Goal: Information Seeking & Learning: Understand process/instructions

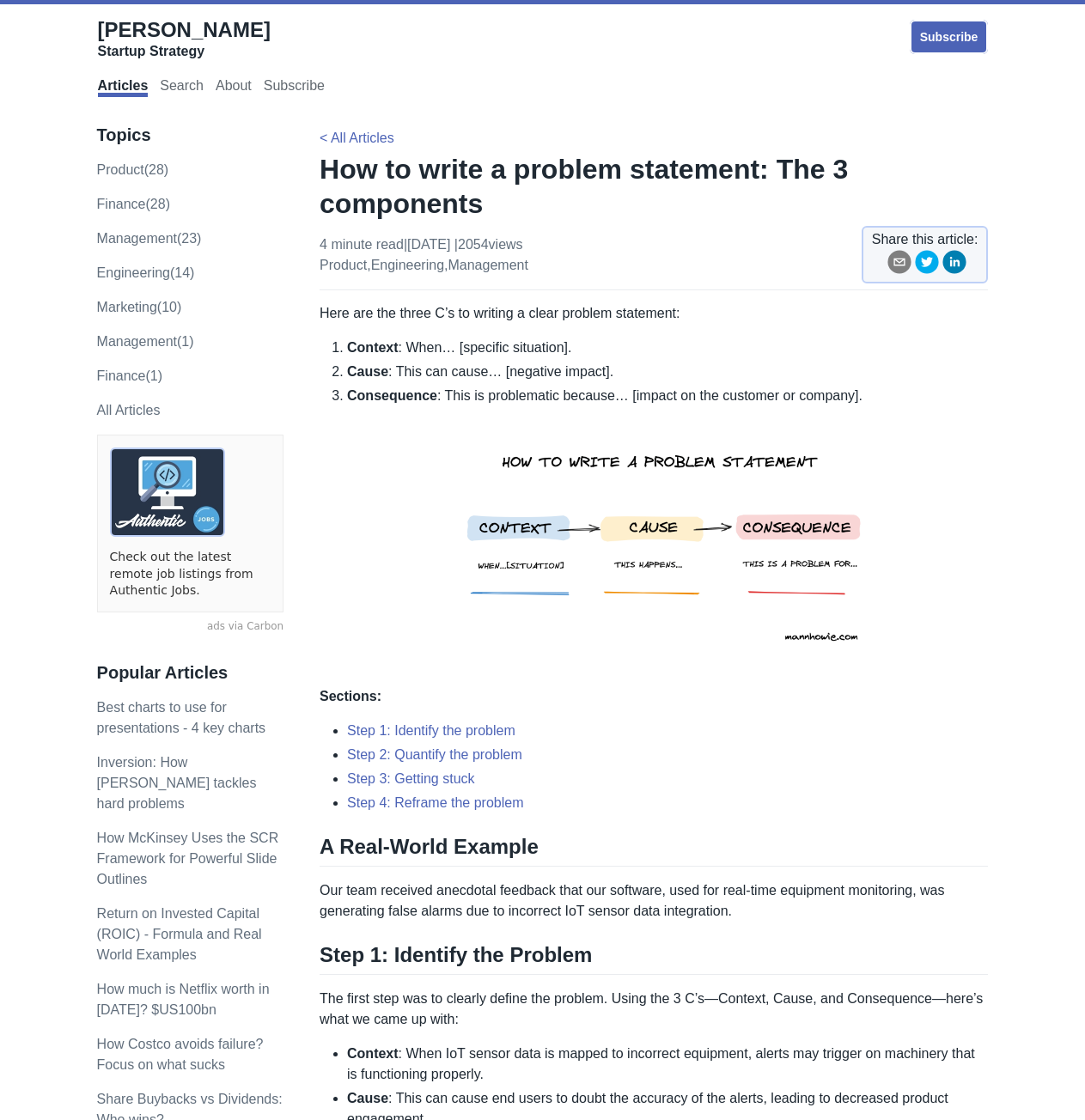
click at [429, 546] on li "Consequence : This is problematic because… [impact on the customer or company]." at bounding box center [668, 529] width 641 height 287
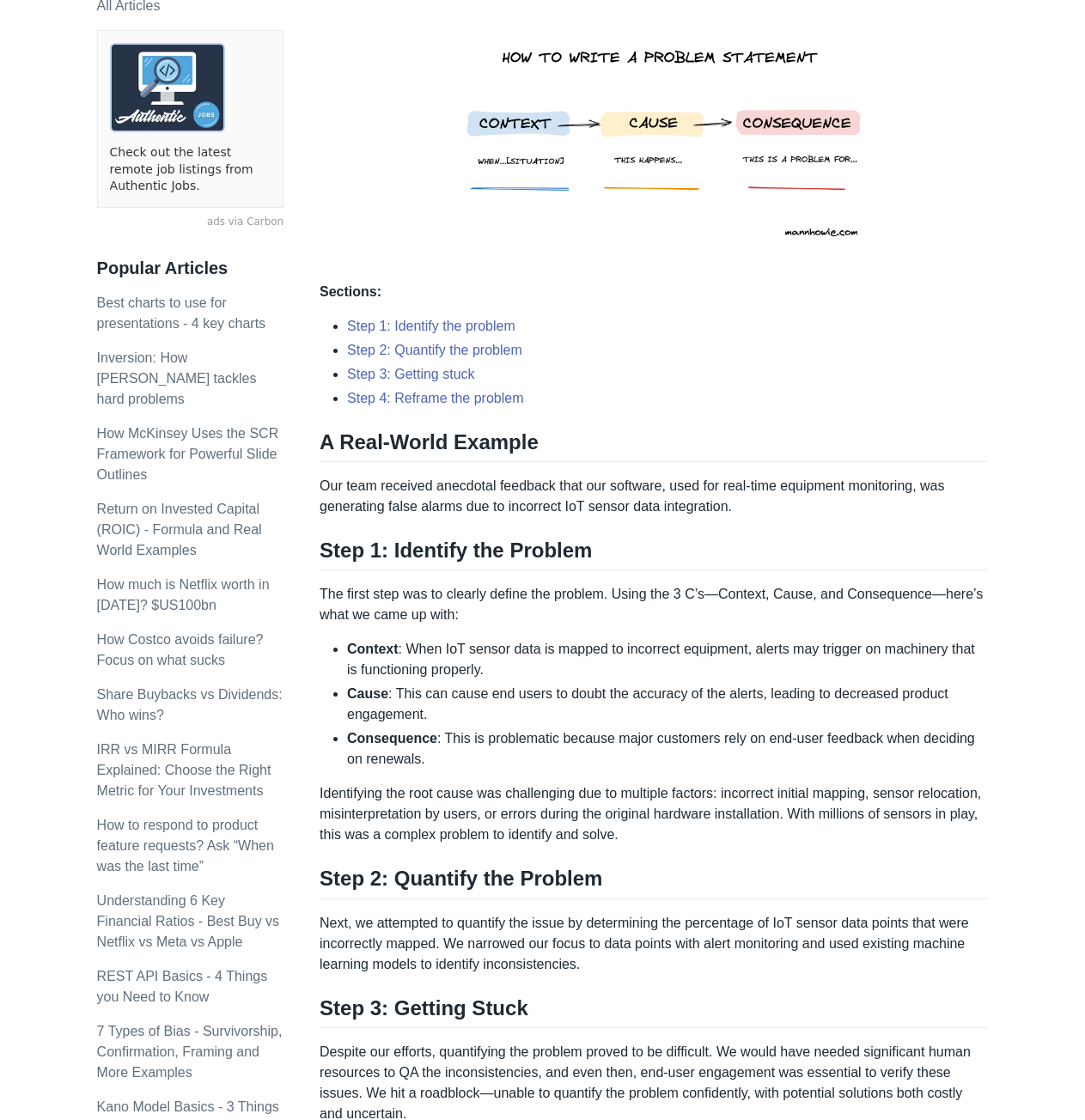
scroll to position [516, 0]
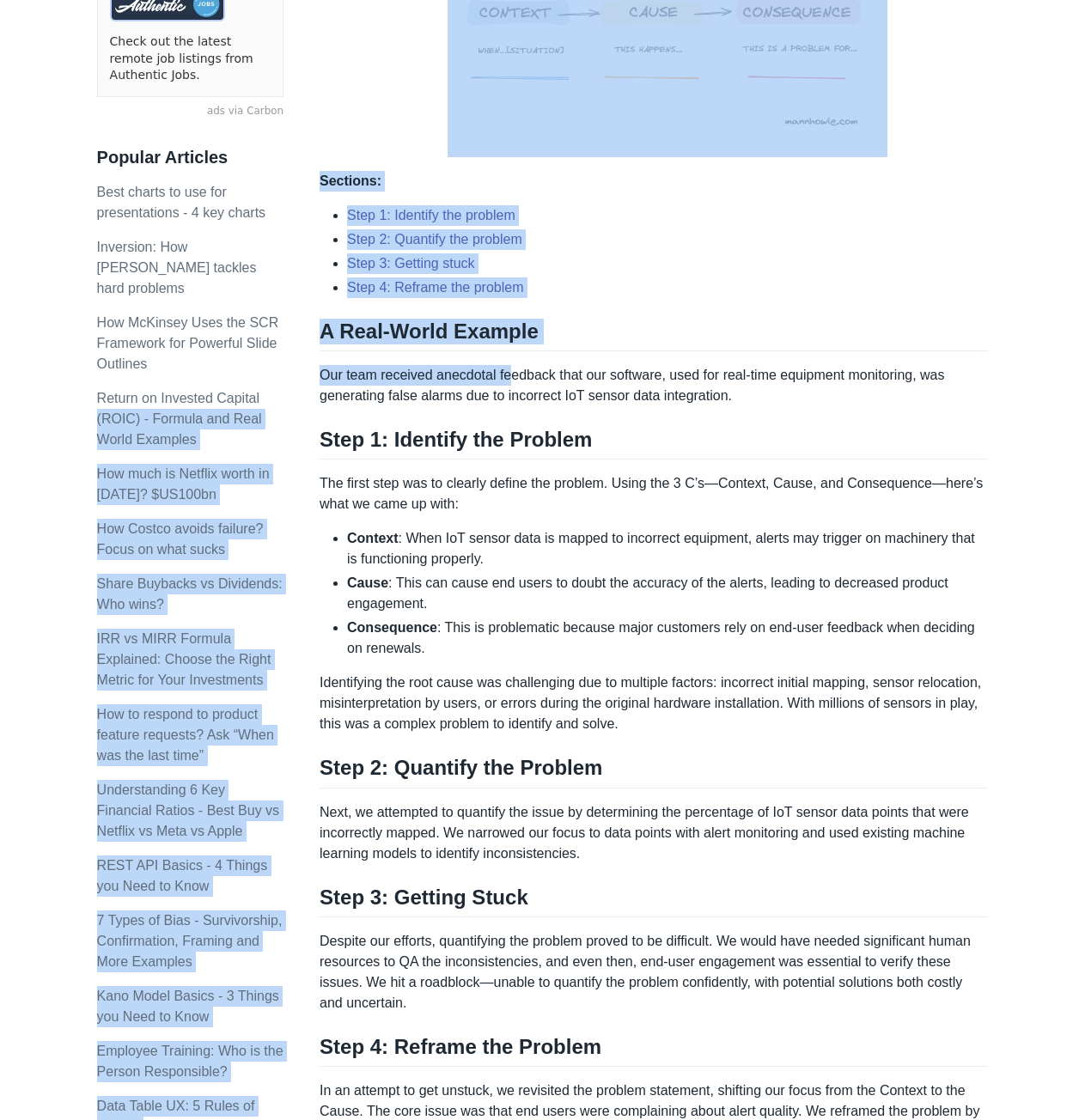
drag, startPoint x: 318, startPoint y: 380, endPoint x: 530, endPoint y: 378, distance: 212.0
click at [514, 373] on div "Topics product (28) finance (28) management (23) engineering (14) marketing (10…" at bounding box center [542, 858] width 892 height 2540
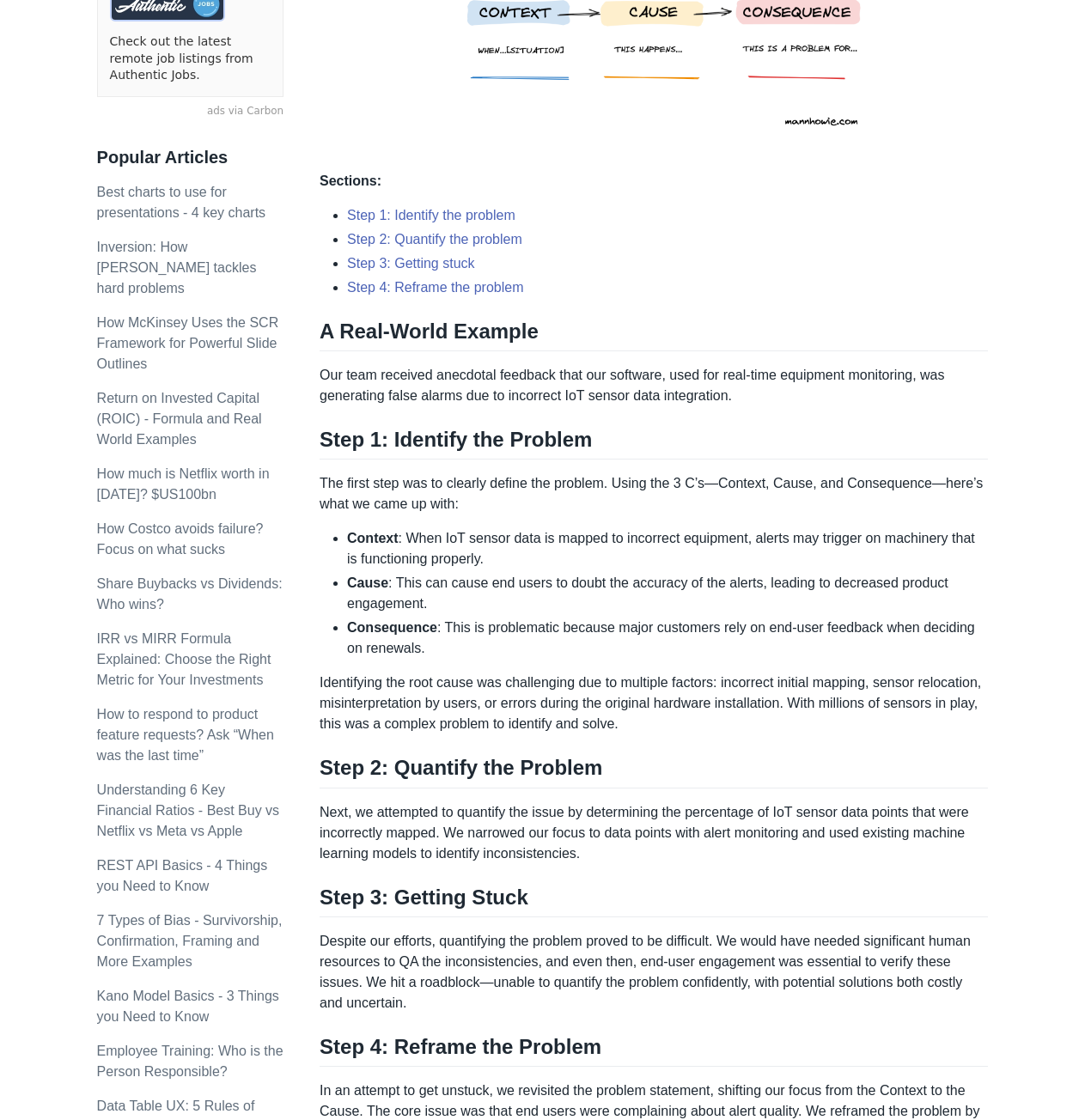
click at [542, 406] on div "Here are the three C’s to writing a clear problem statement: Context : When… [s…" at bounding box center [654, 779] width 669 height 1983
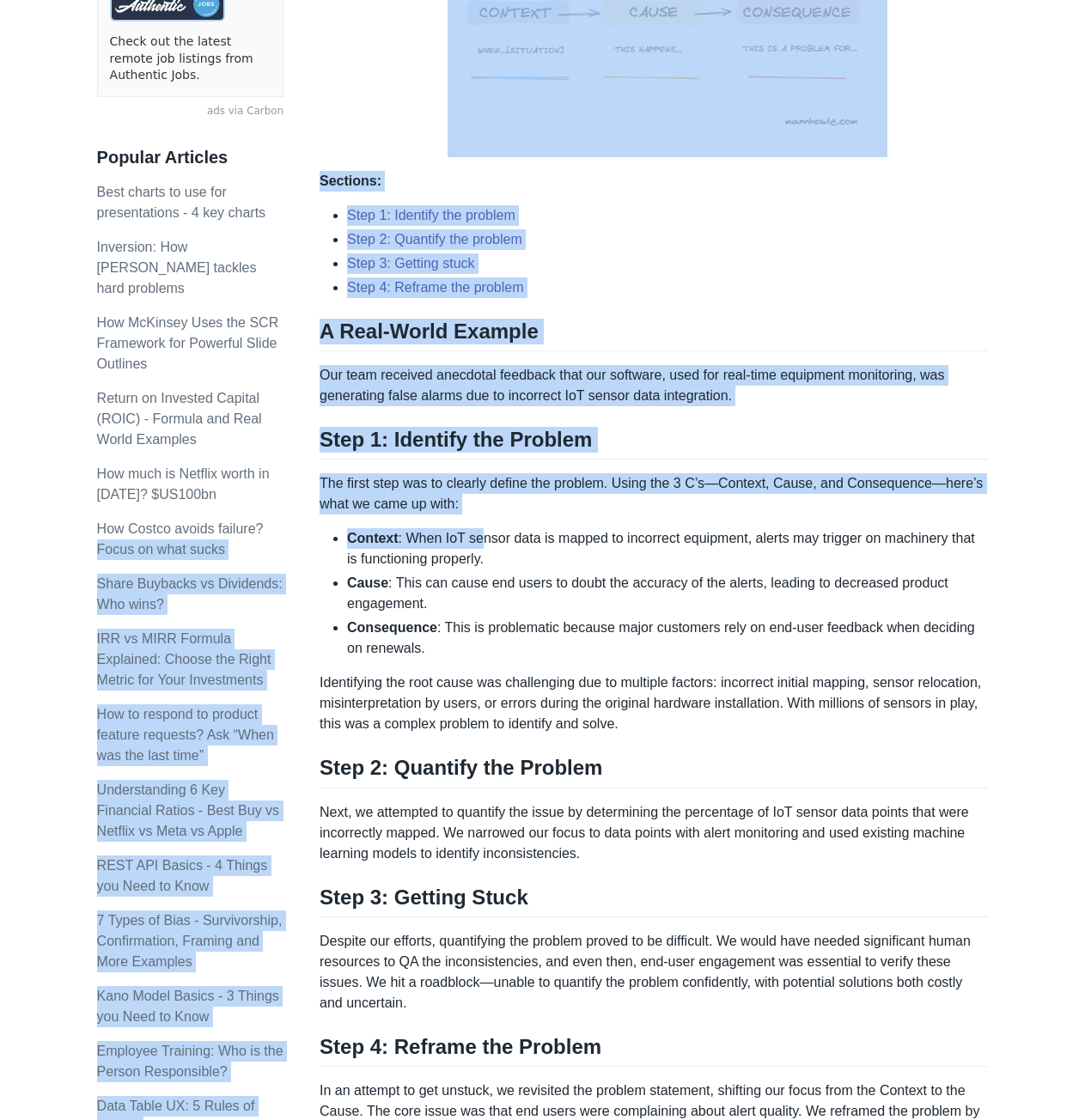
drag, startPoint x: 319, startPoint y: 484, endPoint x: 476, endPoint y: 521, distance: 161.3
click at [476, 521] on div "Topics product (28) finance (28) management (23) engineering (14) marketing (10…" at bounding box center [542, 858] width 892 height 2540
click at [477, 521] on div "Here are the three C’s to writing a clear problem statement: Context : When… [s…" at bounding box center [654, 779] width 669 height 1983
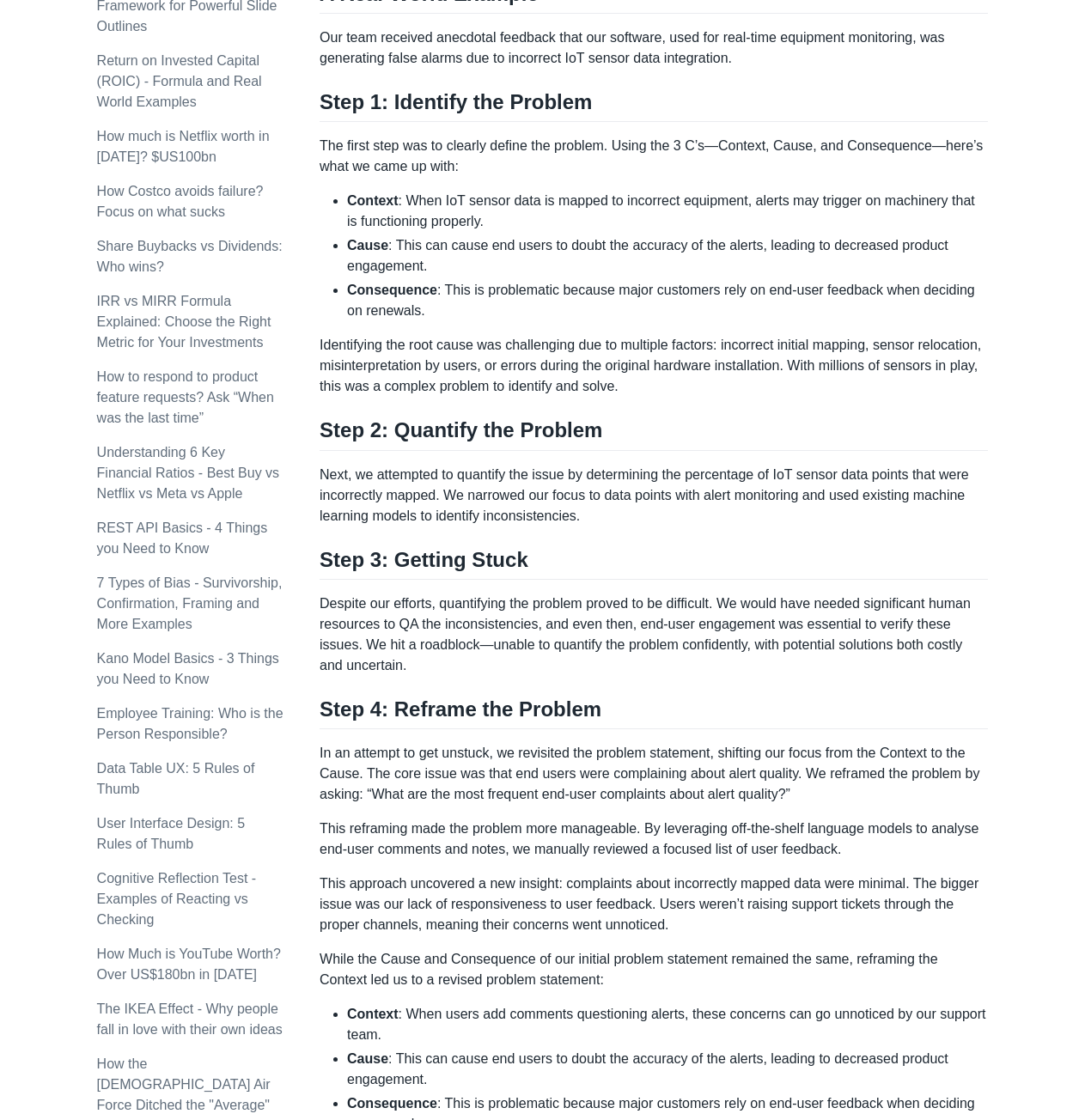
scroll to position [859, 0]
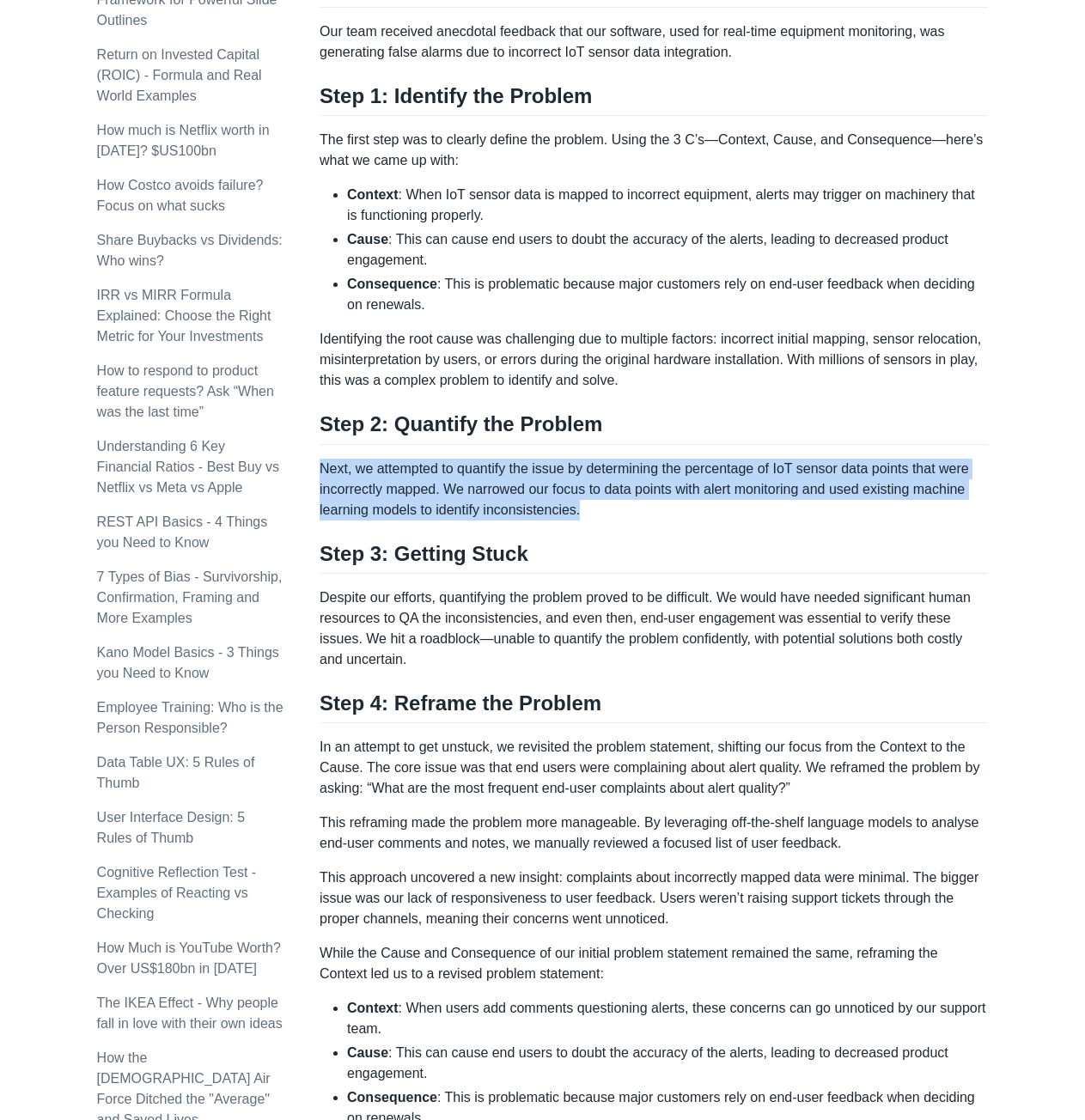
drag, startPoint x: 323, startPoint y: 468, endPoint x: 589, endPoint y: 507, distance: 268.8
click at [589, 507] on p "Next, we attempted to quantify the issue by determining the percentage of IoT s…" at bounding box center [654, 490] width 669 height 61
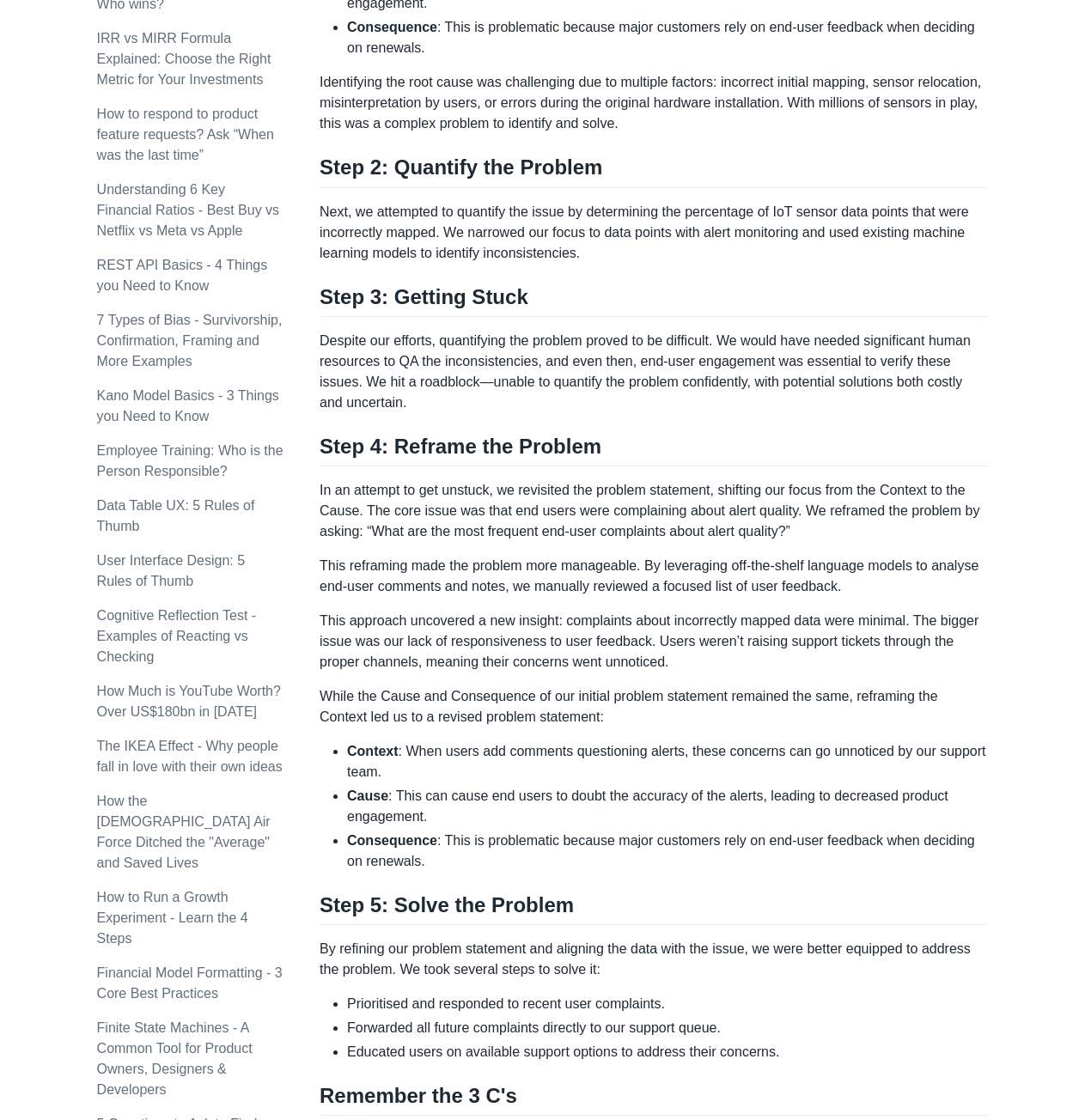
scroll to position [1116, 0]
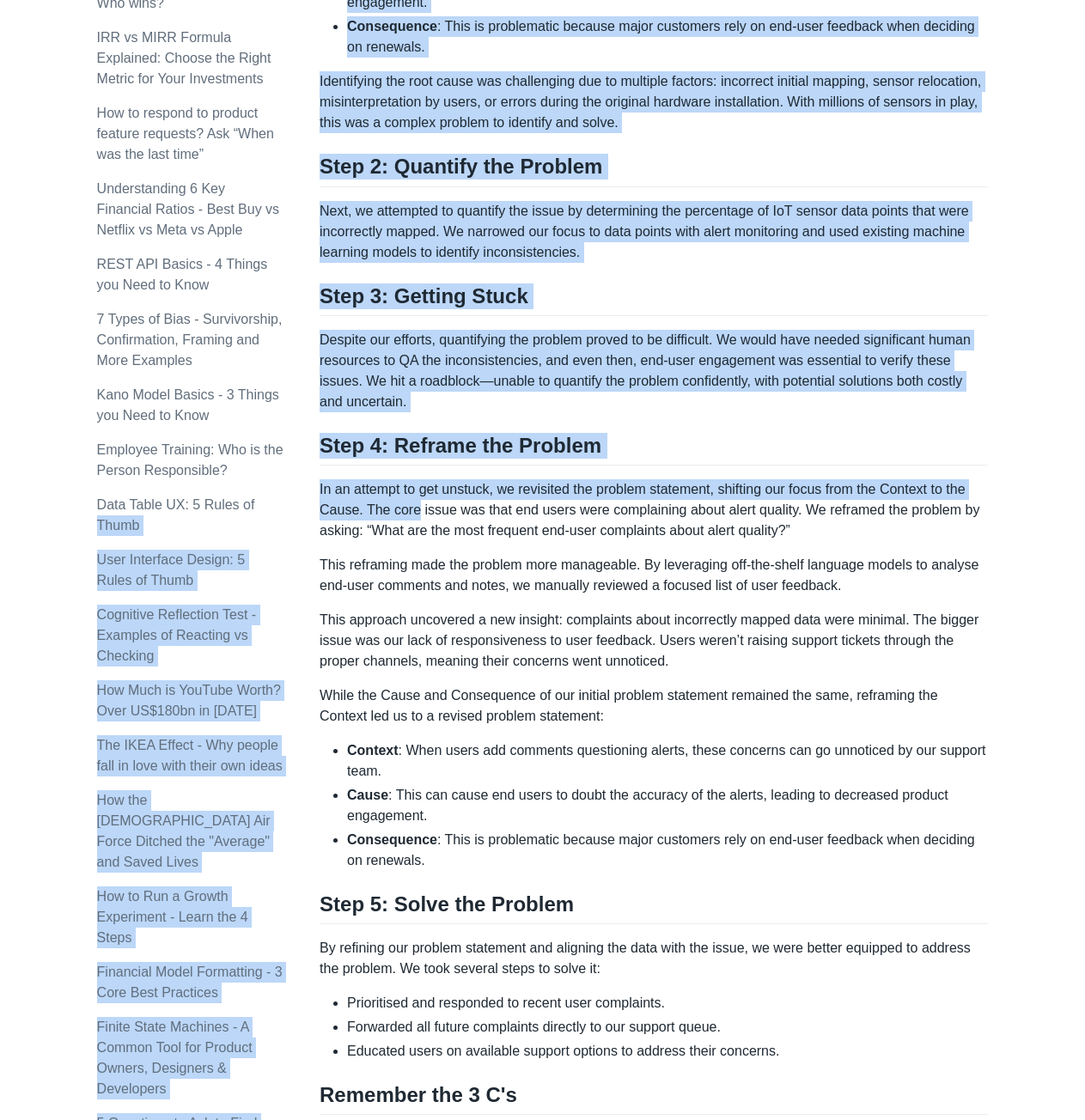
drag, startPoint x: 311, startPoint y: 491, endPoint x: 416, endPoint y: 509, distance: 106.5
click at [416, 509] on div "Topics product (28) finance (28) management (23) engineering (14) marketing (10…" at bounding box center [542, 257] width 892 height 2540
click at [416, 509] on p "In an attempt to get unstuck, we revisited the problem statement, shifting our …" at bounding box center [654, 510] width 669 height 61
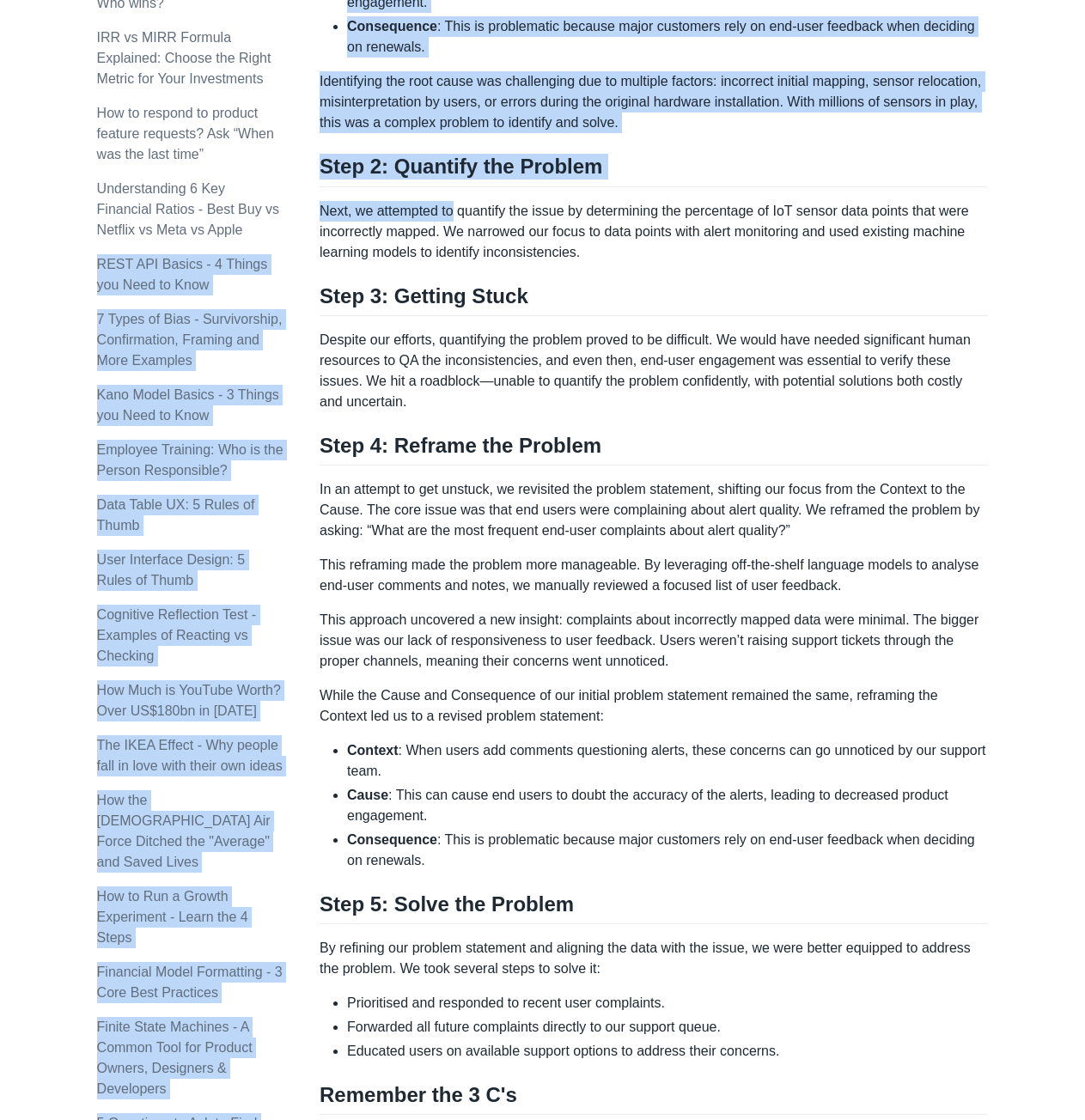
drag, startPoint x: 319, startPoint y: 214, endPoint x: 456, endPoint y: 217, distance: 137.0
click at [456, 217] on div "Topics product (28) finance (28) management (23) engineering (14) marketing (10…" at bounding box center [542, 257] width 892 height 2540
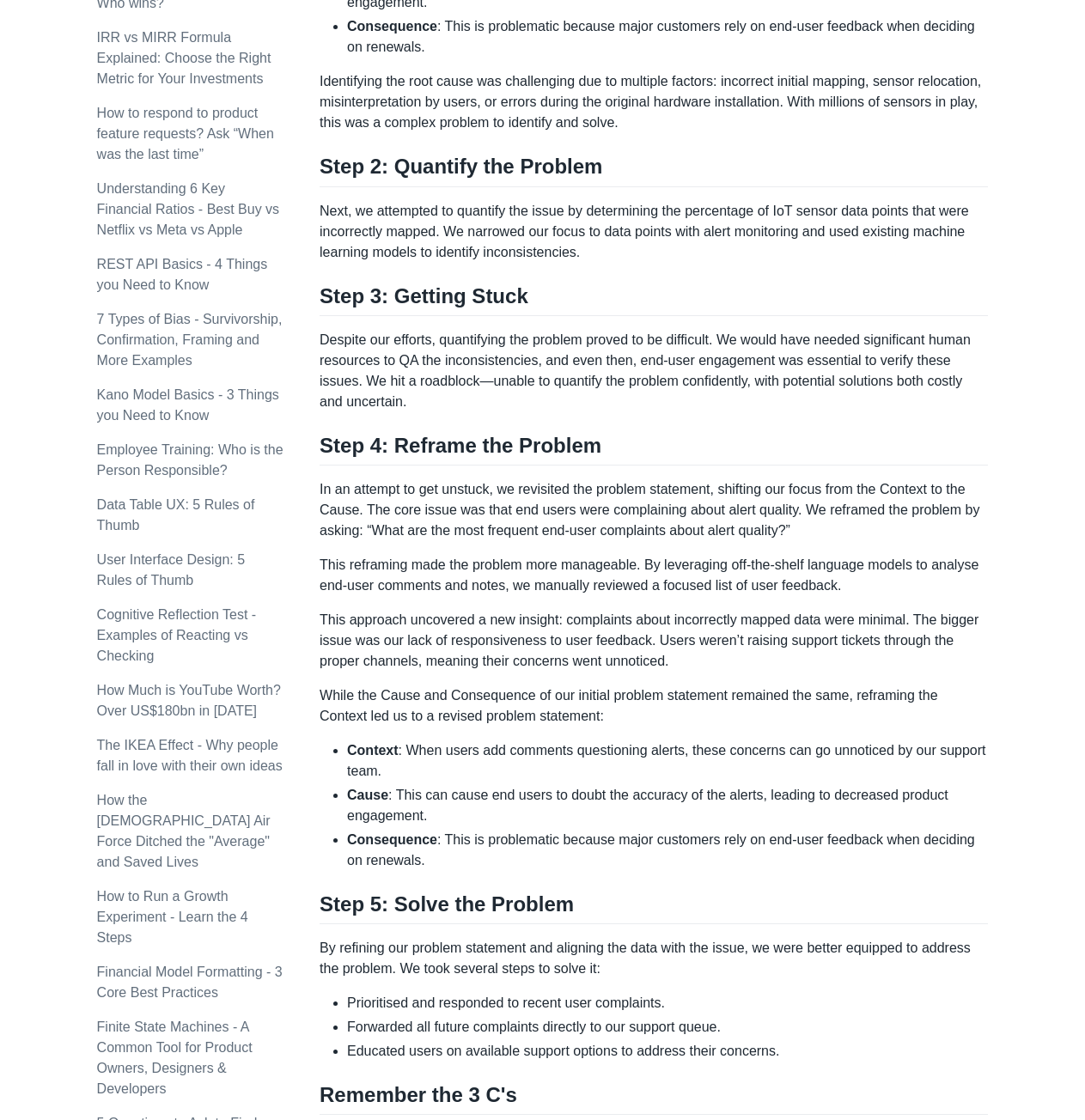
click at [468, 232] on p "Next, we attempted to quantify the issue by determining the percentage of IoT s…" at bounding box center [654, 232] width 669 height 61
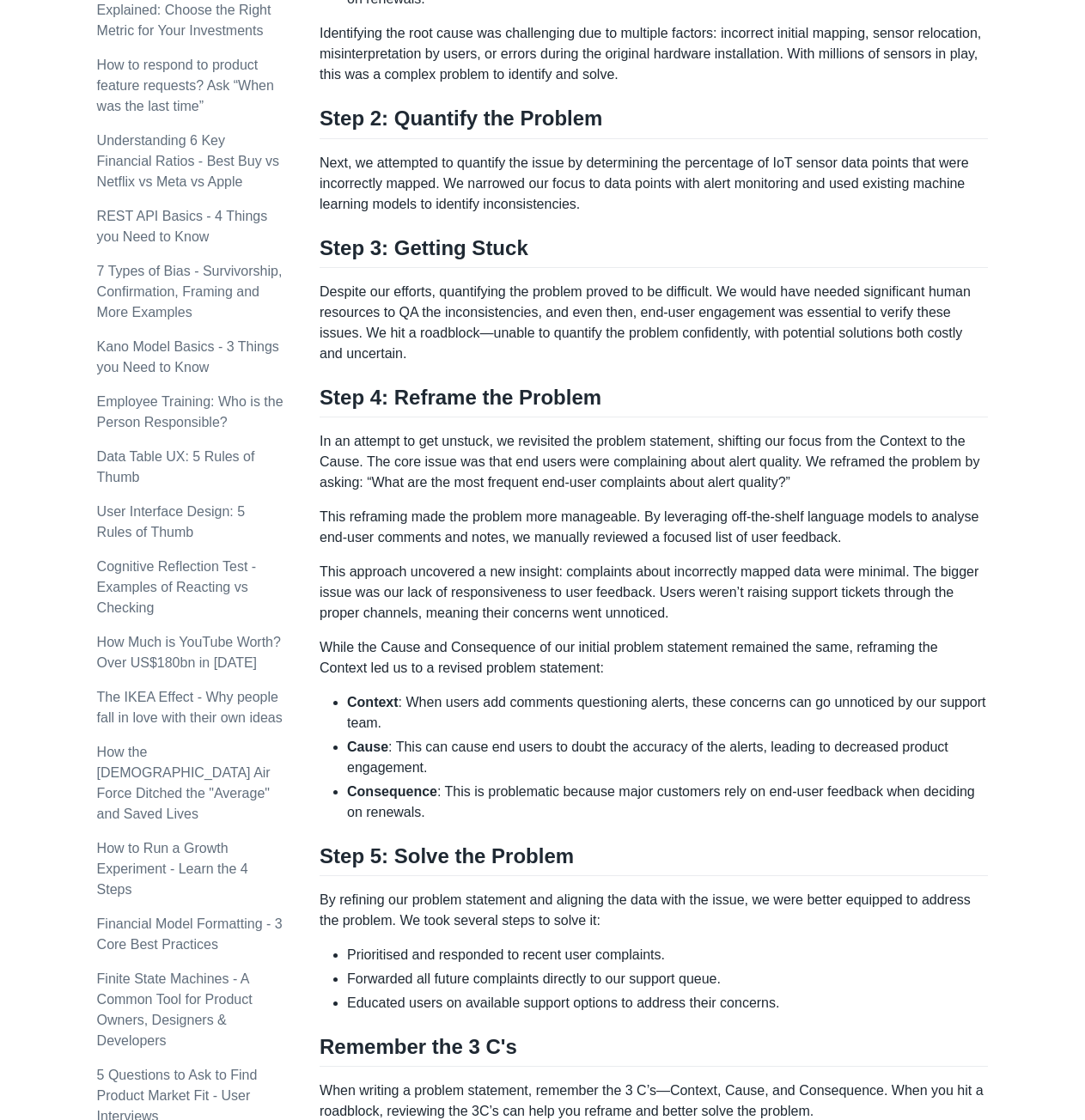
scroll to position [1203, 0]
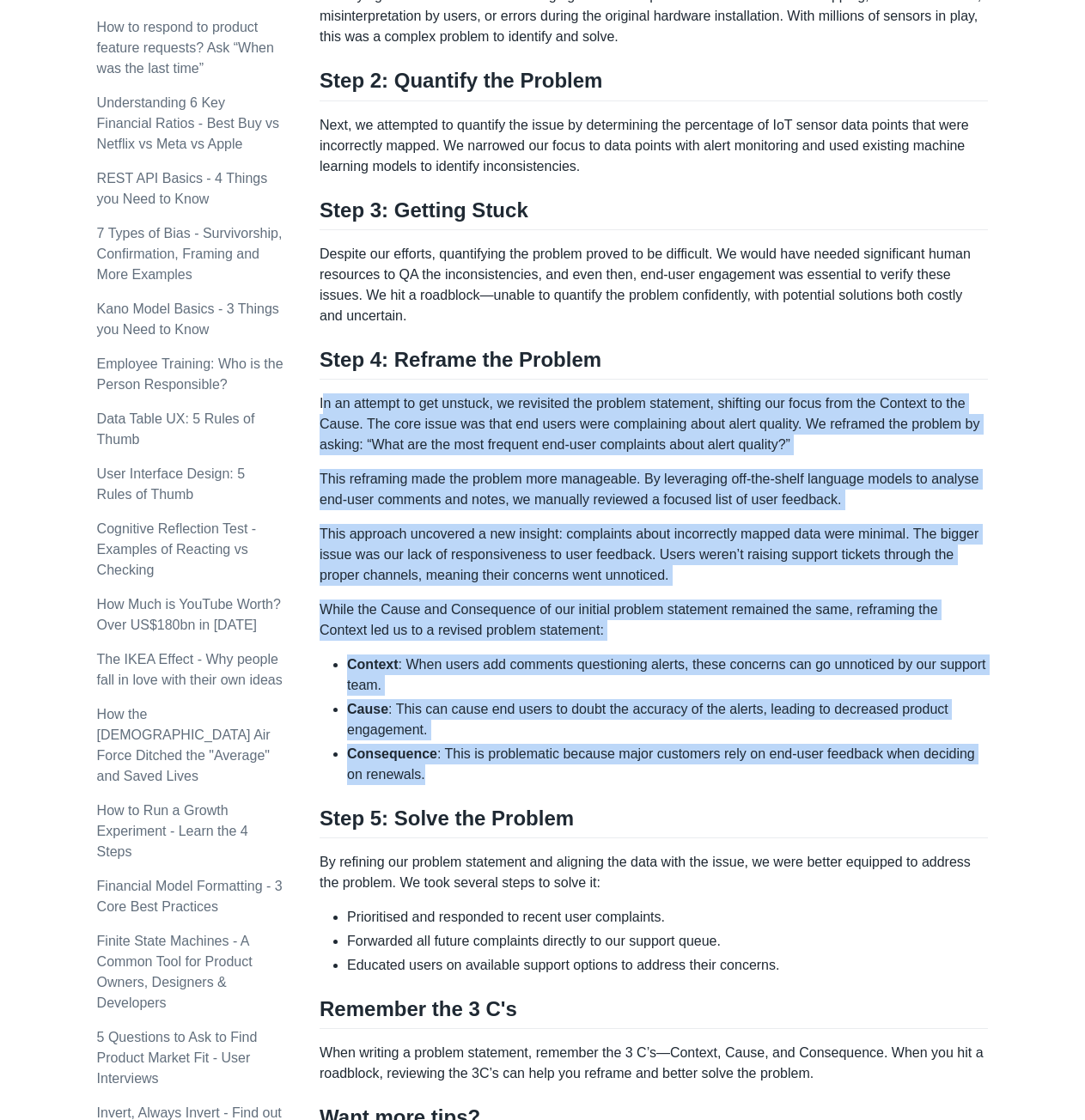
drag, startPoint x: 323, startPoint y: 400, endPoint x: 791, endPoint y: 776, distance: 600.3
click at [791, 776] on div "Here are the three C’s to writing a clear problem statement: Context : When… [s…" at bounding box center [654, 92] width 669 height 1983
click at [791, 776] on li "Consequence : This is problematic because major customers rely on end-user feed…" at bounding box center [668, 765] width 641 height 42
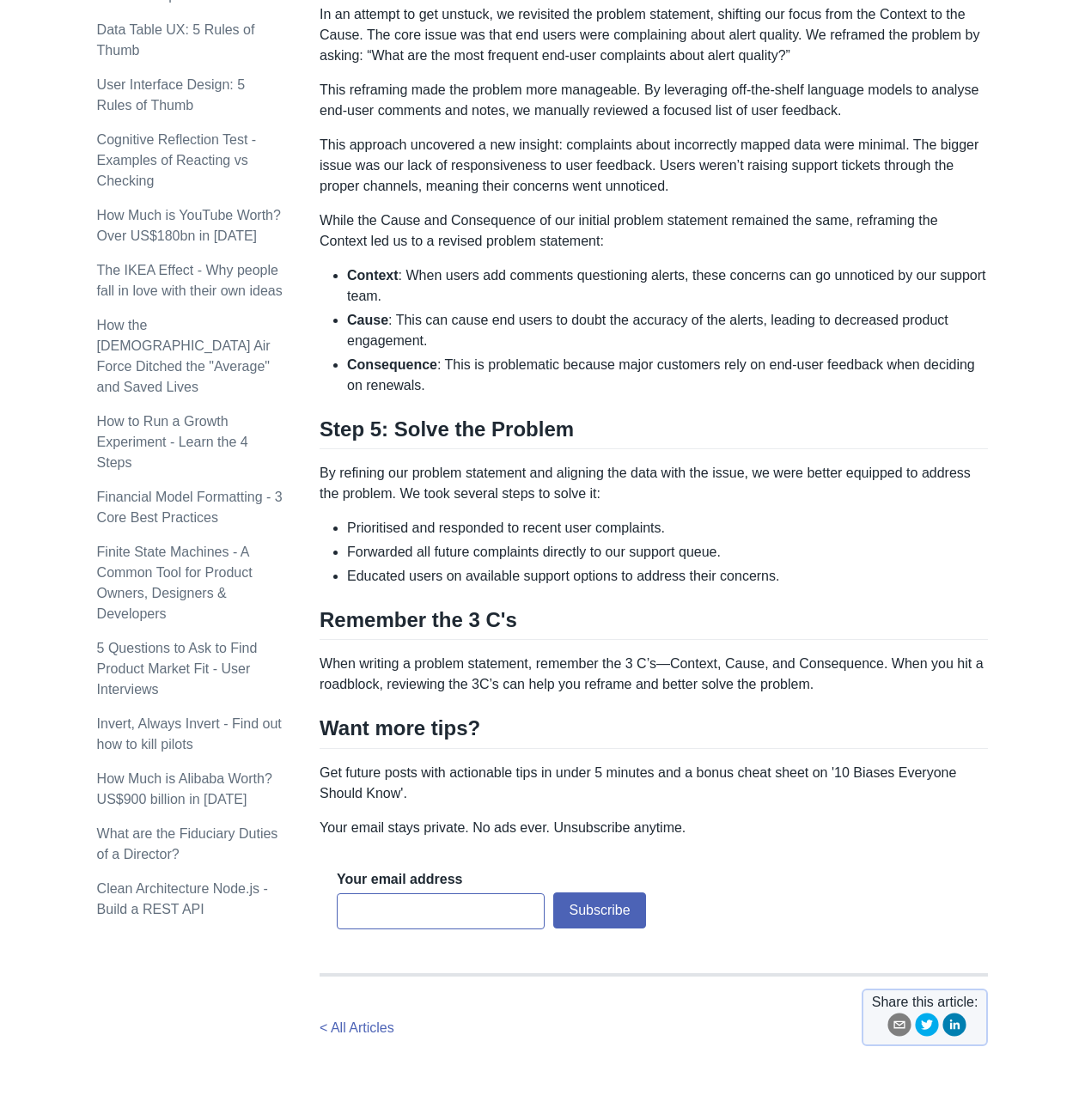
scroll to position [1632, 0]
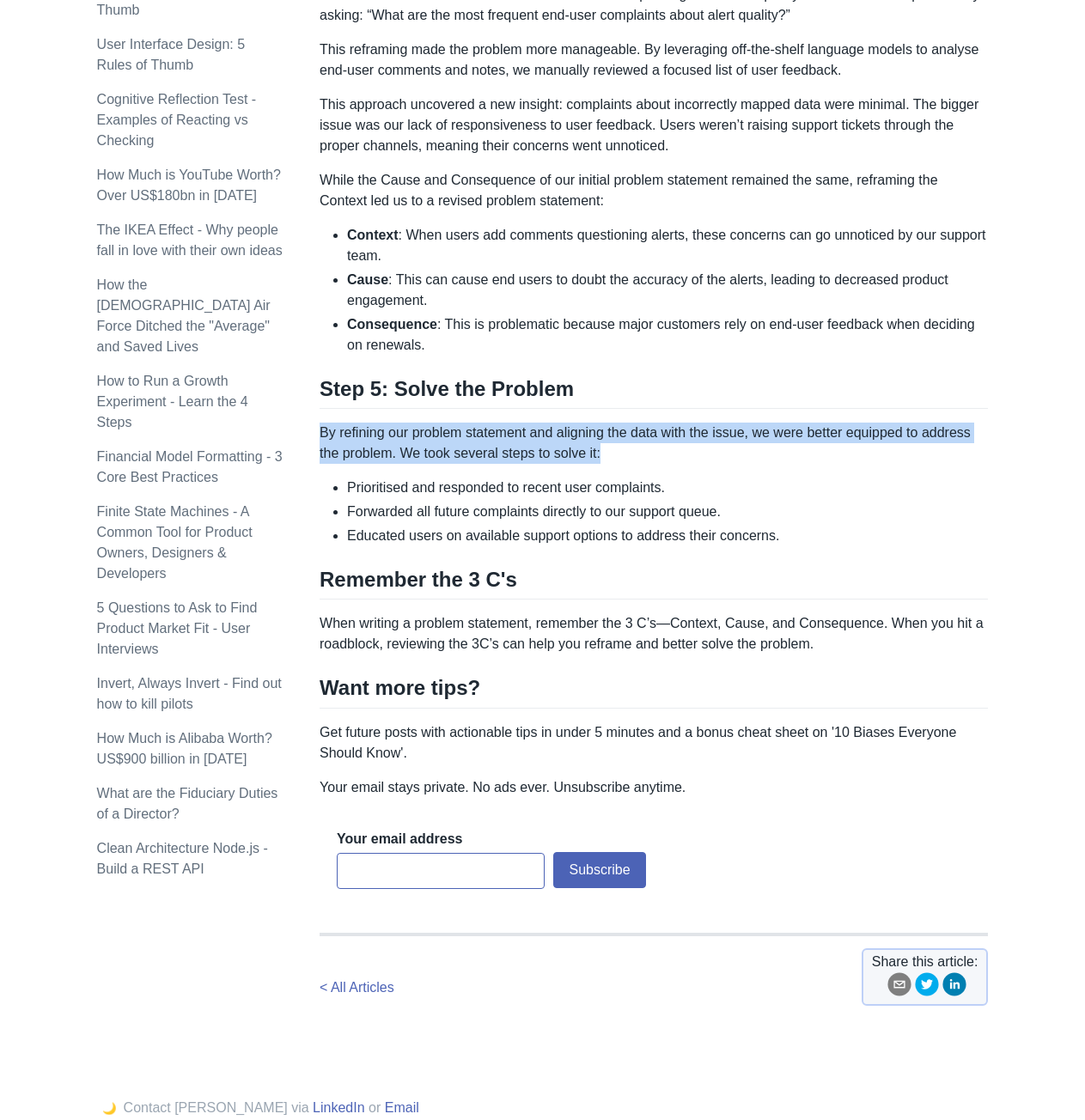
drag, startPoint x: 321, startPoint y: 436, endPoint x: 713, endPoint y: 456, distance: 392.5
click at [713, 456] on p "By refining our problem statement and aligning the data with the issue, we were…" at bounding box center [654, 443] width 669 height 42
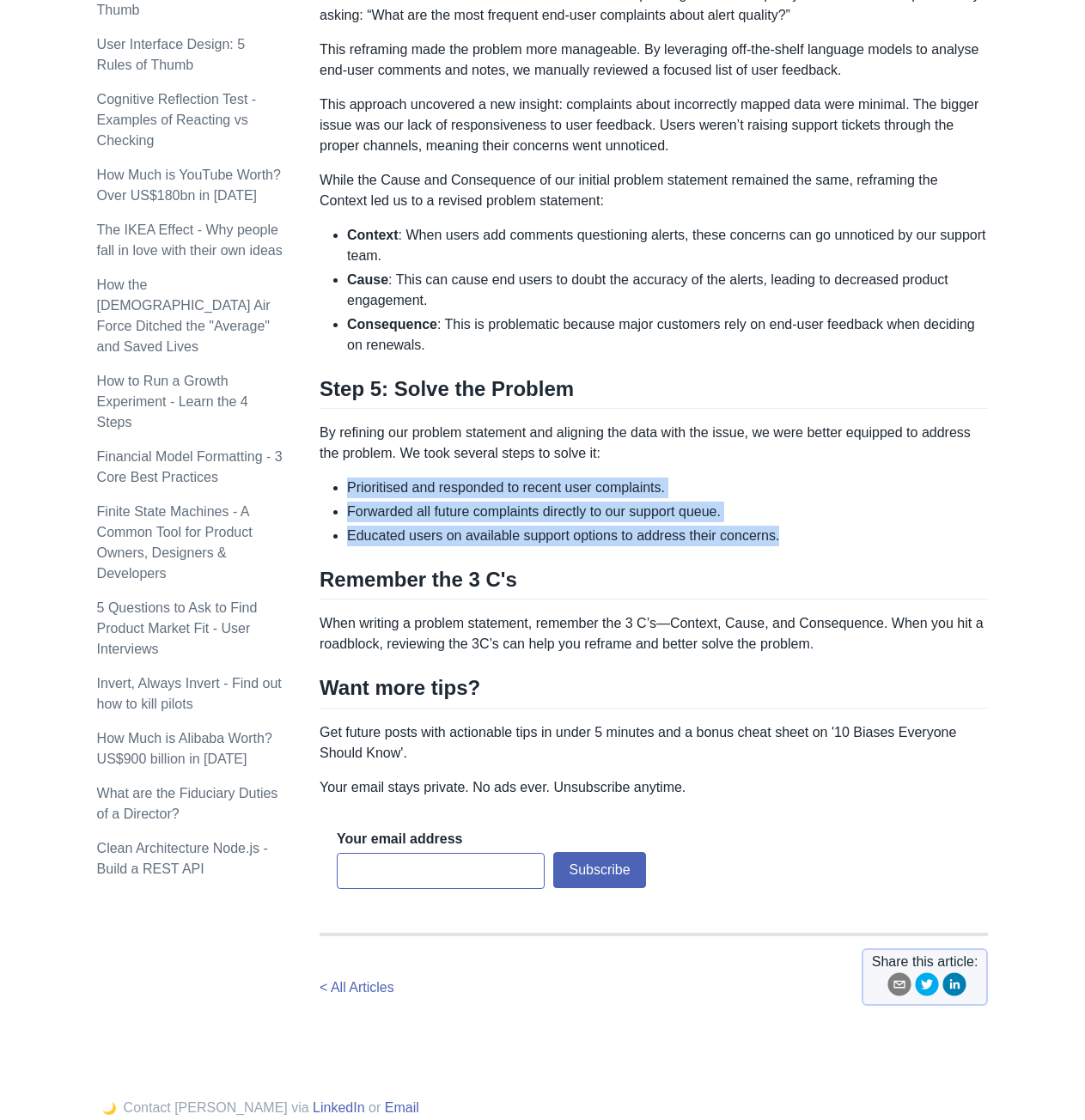
drag, startPoint x: 349, startPoint y: 483, endPoint x: 807, endPoint y: 536, distance: 461.1
click at [807, 536] on ul "Prioritised and responded to recent user complaints. Forwarded all future compl…" at bounding box center [654, 512] width 669 height 69
click at [807, 536] on li "Educated users on available support options to address their concerns." at bounding box center [668, 536] width 641 height 21
drag, startPoint x: 610, startPoint y: 528, endPoint x: 335, endPoint y: 486, distance: 278.2
click at [335, 486] on ul "Prioritised and responded to recent user complaints. Forwarded all future compl…" at bounding box center [654, 512] width 669 height 69
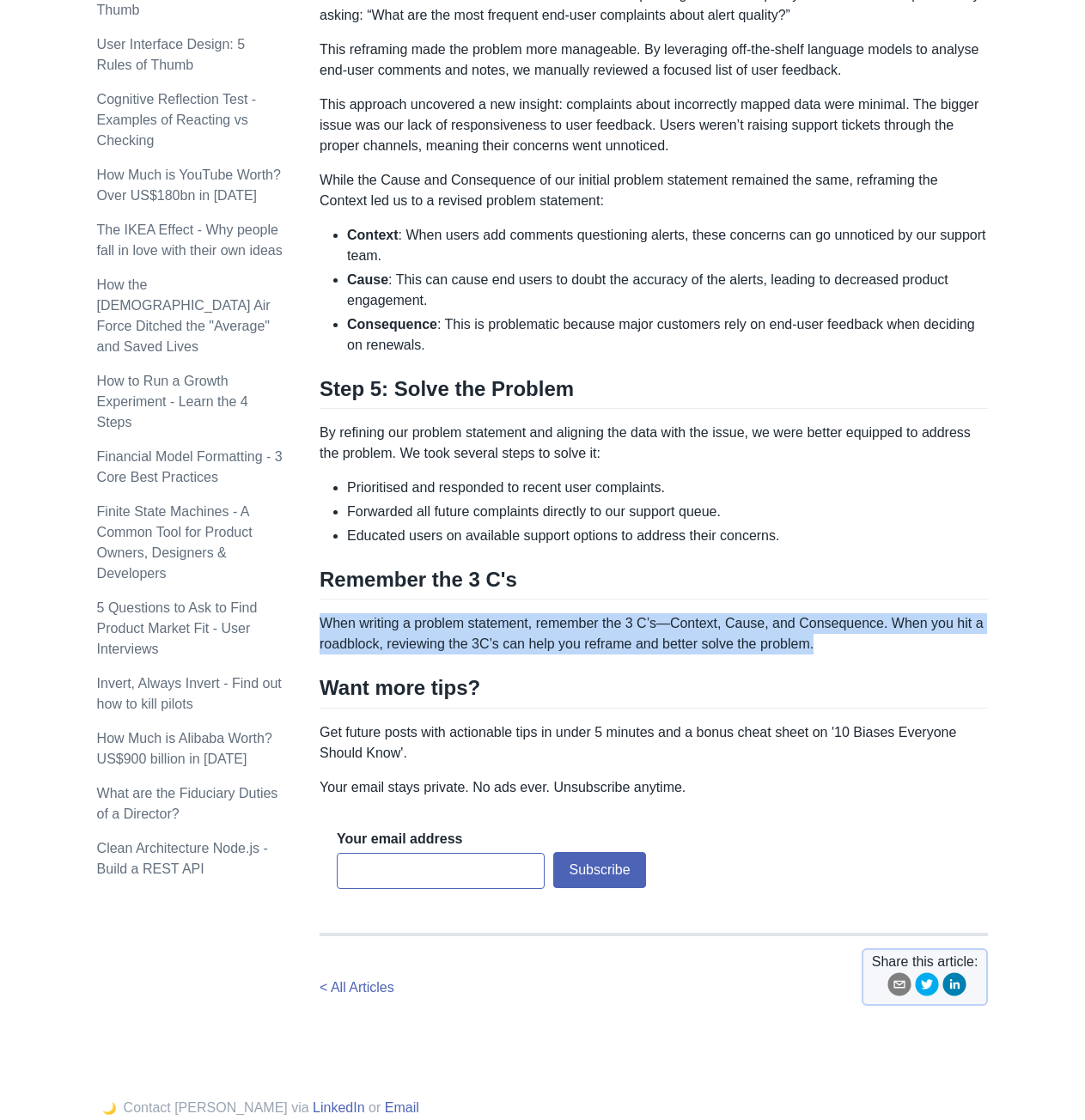
drag, startPoint x: 321, startPoint y: 631, endPoint x: 824, endPoint y: 643, distance: 503.1
click at [824, 643] on p "When writing a problem statement, remember the 3 C’s—Context, Cause, and Conseq…" at bounding box center [654, 634] width 669 height 42
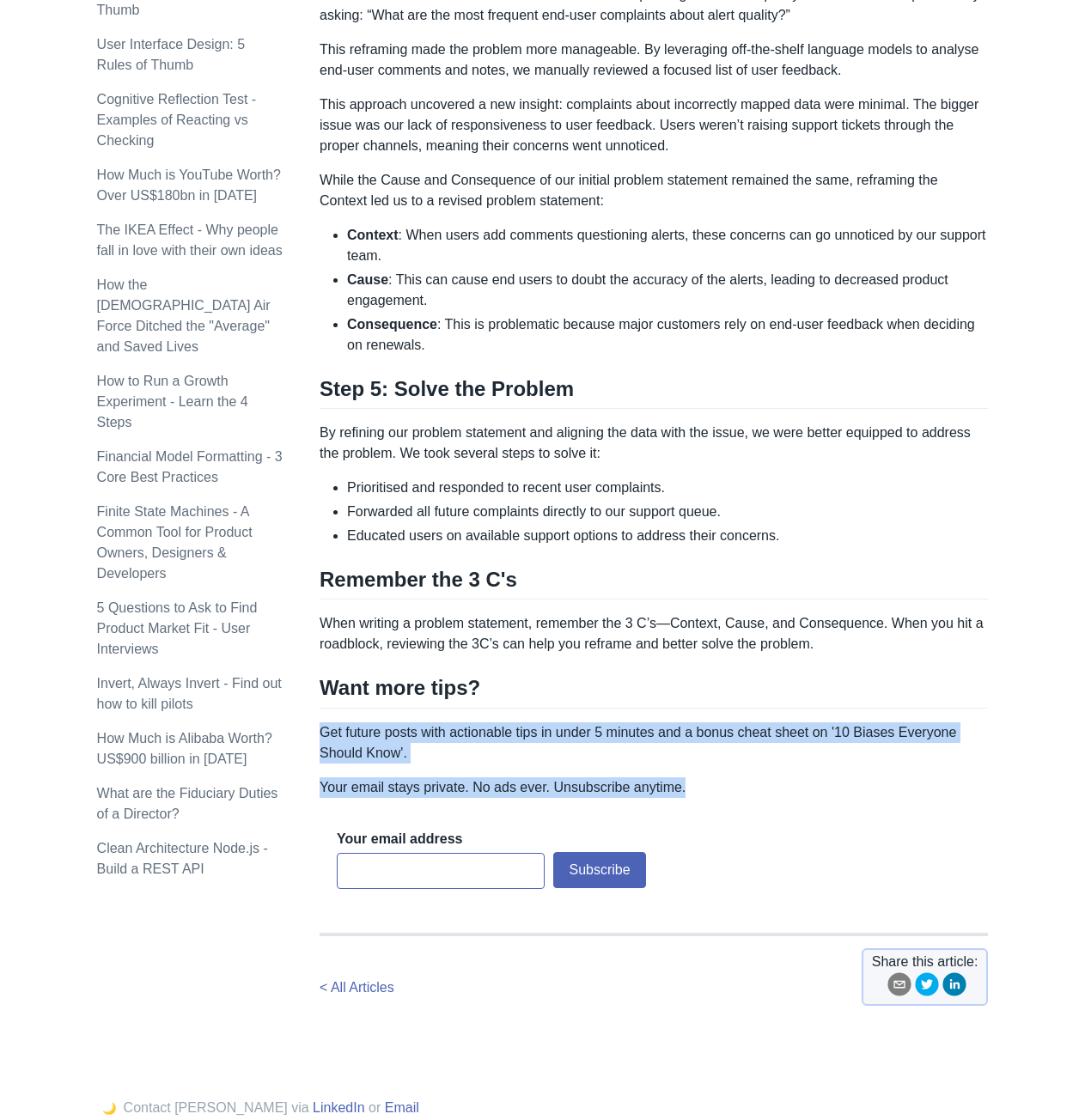
drag, startPoint x: 320, startPoint y: 735, endPoint x: 729, endPoint y: 785, distance: 412.0
click at [729, 785] on p "Your email stays private. No ads ever. Unsubscribe anytime." at bounding box center [654, 788] width 669 height 21
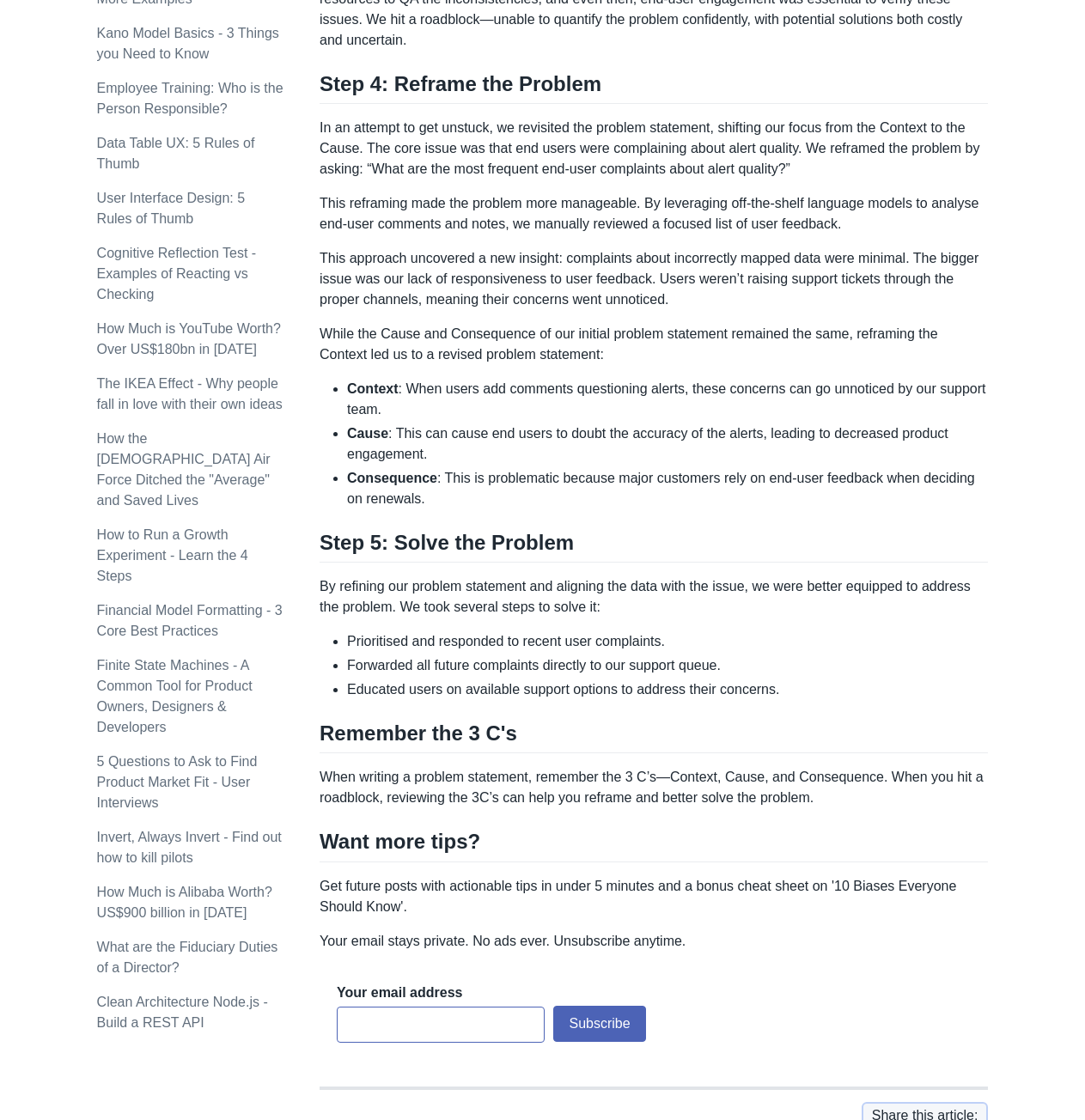
scroll to position [0, 0]
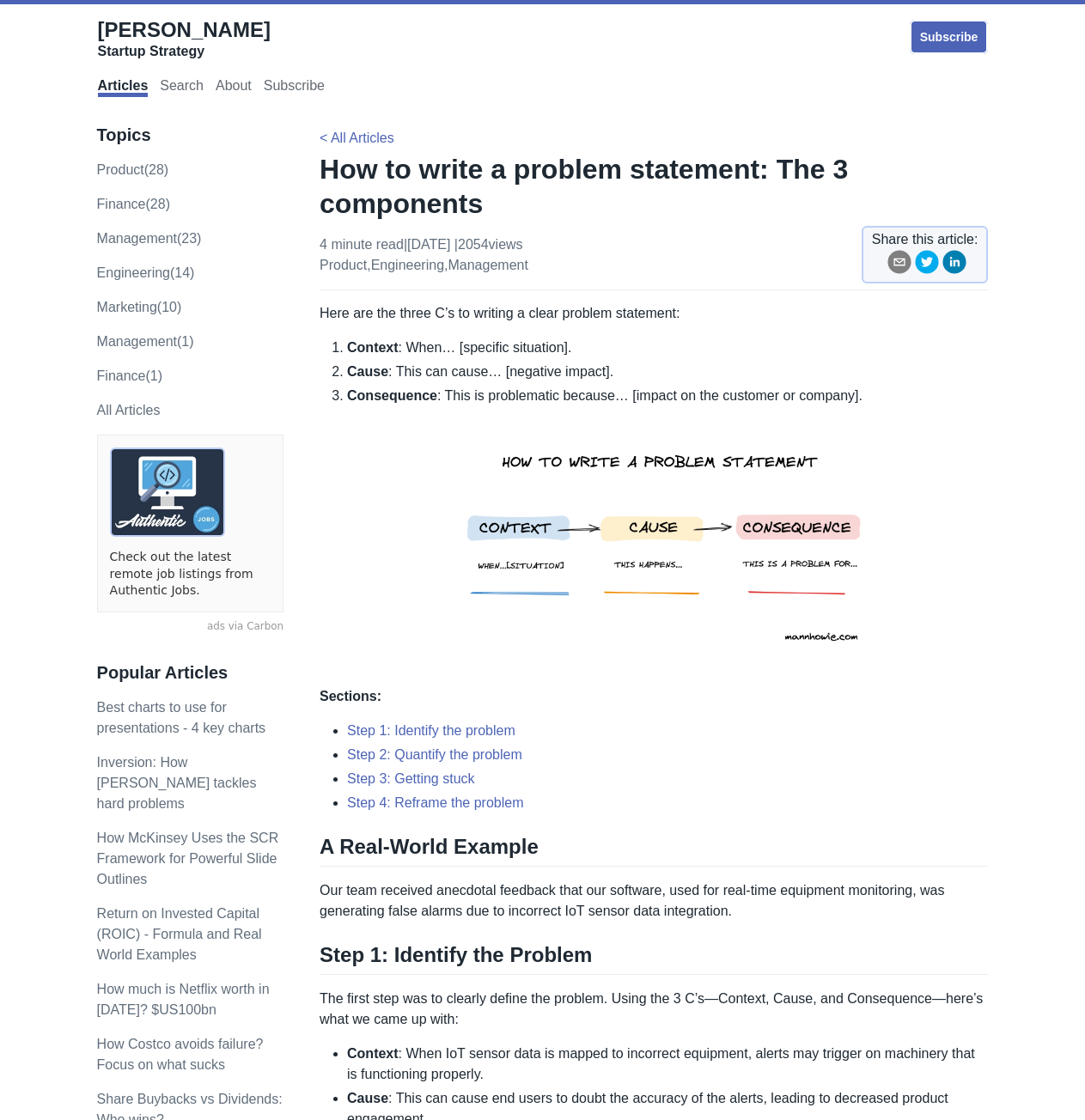
drag, startPoint x: 746, startPoint y: 522, endPoint x: 744, endPoint y: 497, distance: 25.1
click at [972, 413] on li "Consequence : This is problematic because… [impact on the customer or company]." at bounding box center [668, 529] width 641 height 287
click at [920, 173] on h1 "How to write a problem statement: The 3 components" at bounding box center [654, 186] width 669 height 69
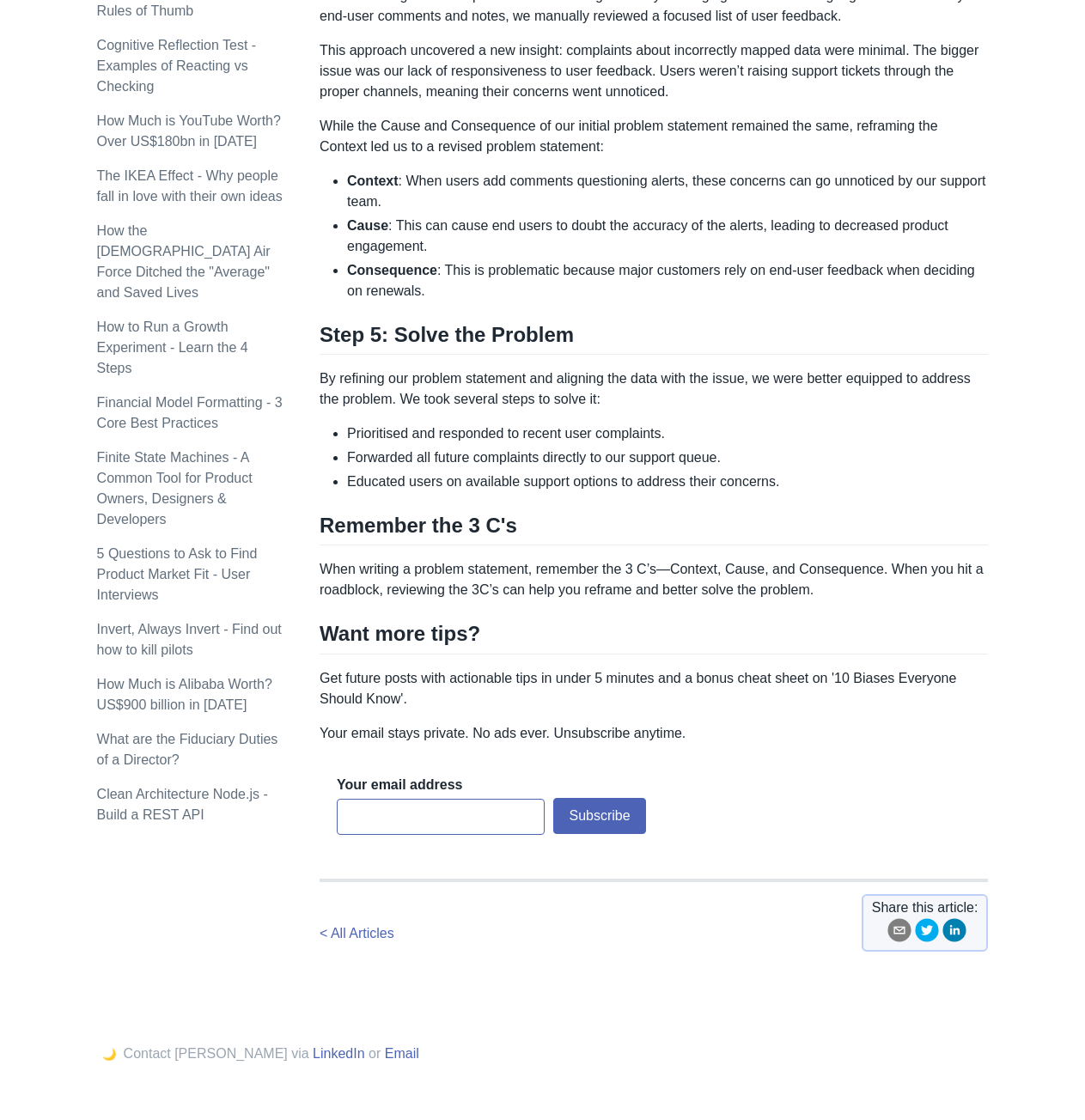
scroll to position [1720, 0]
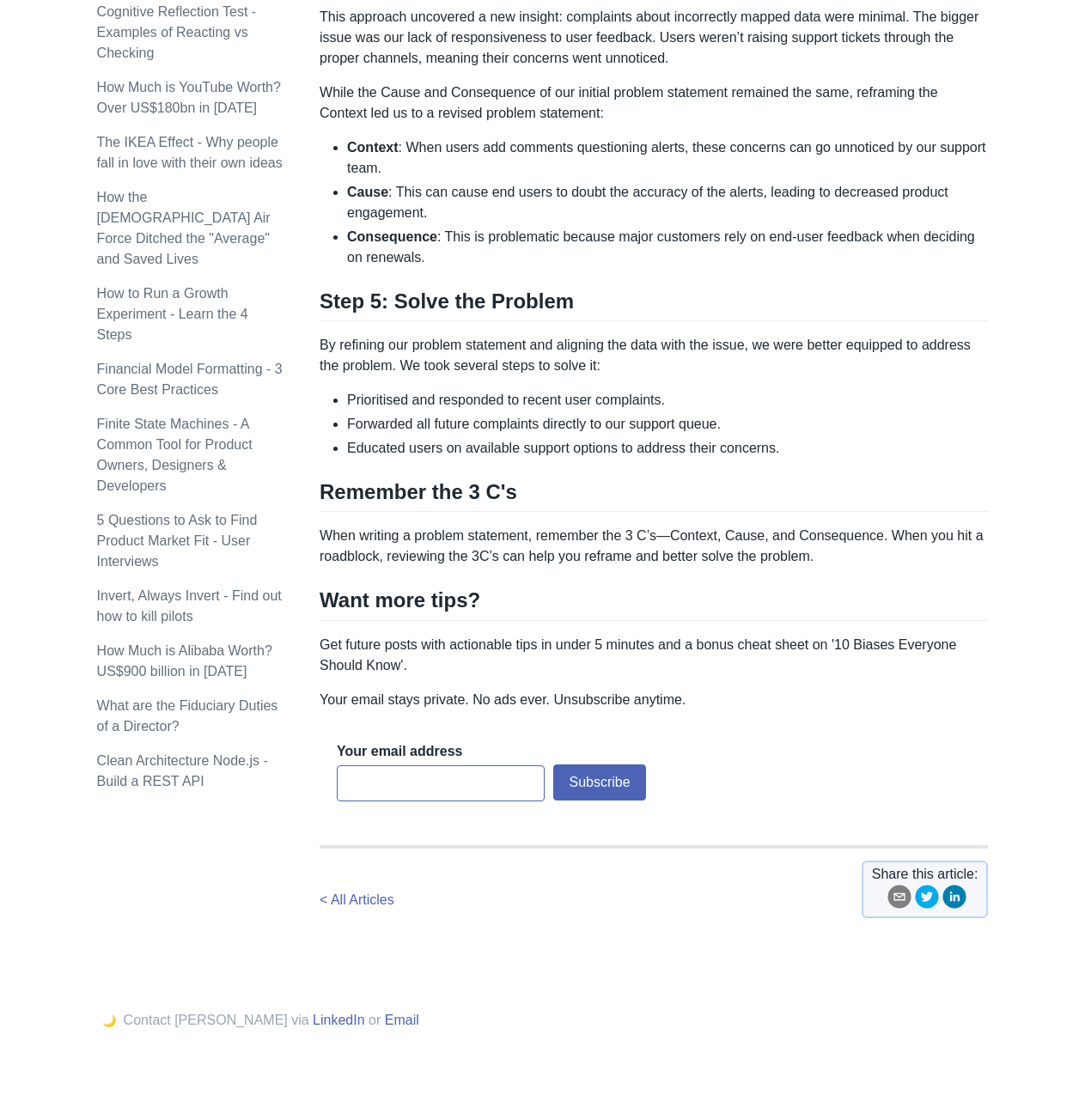
click at [904, 891] on circle "email" at bounding box center [900, 897] width 23 height 23
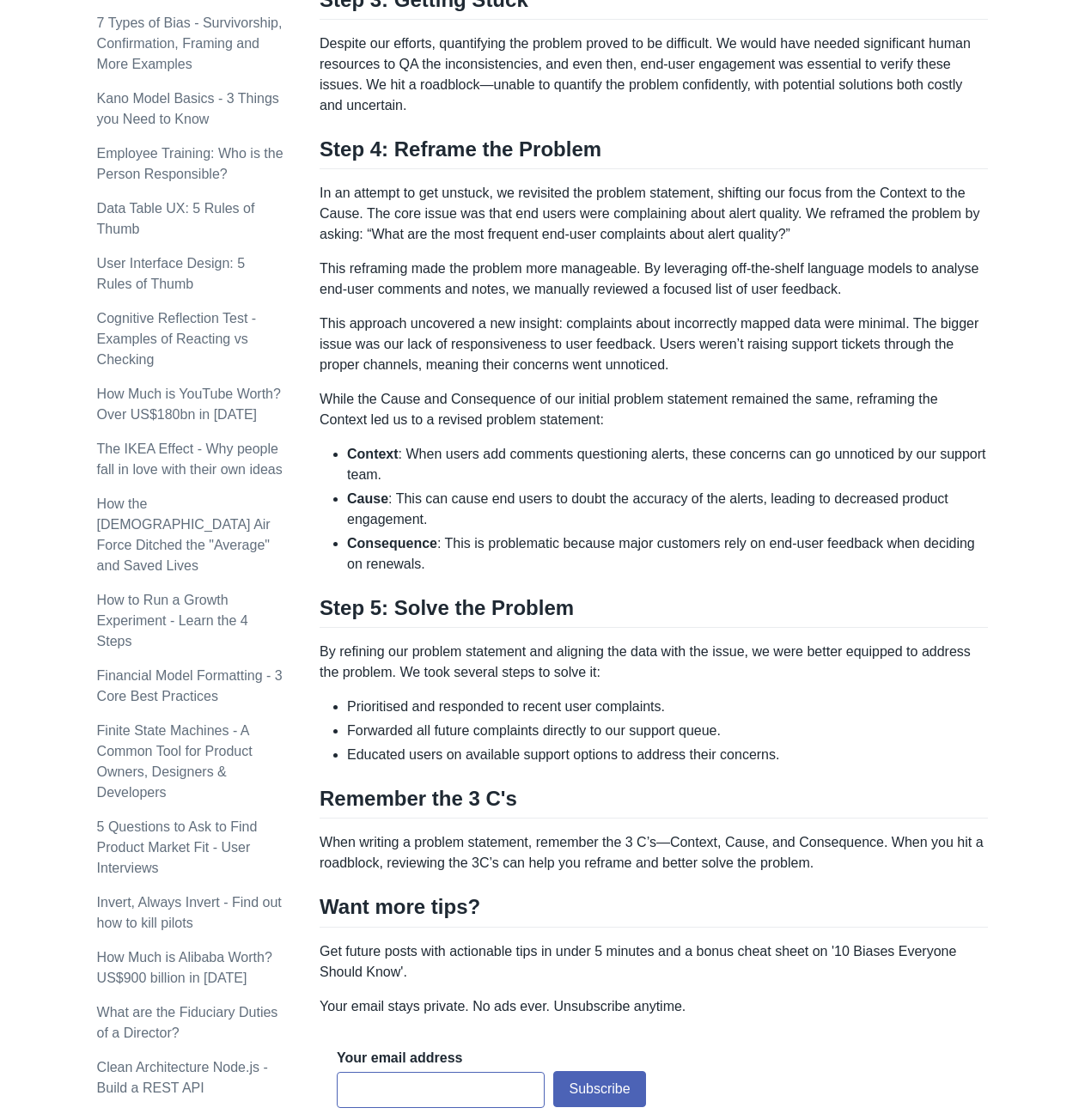
scroll to position [0, 0]
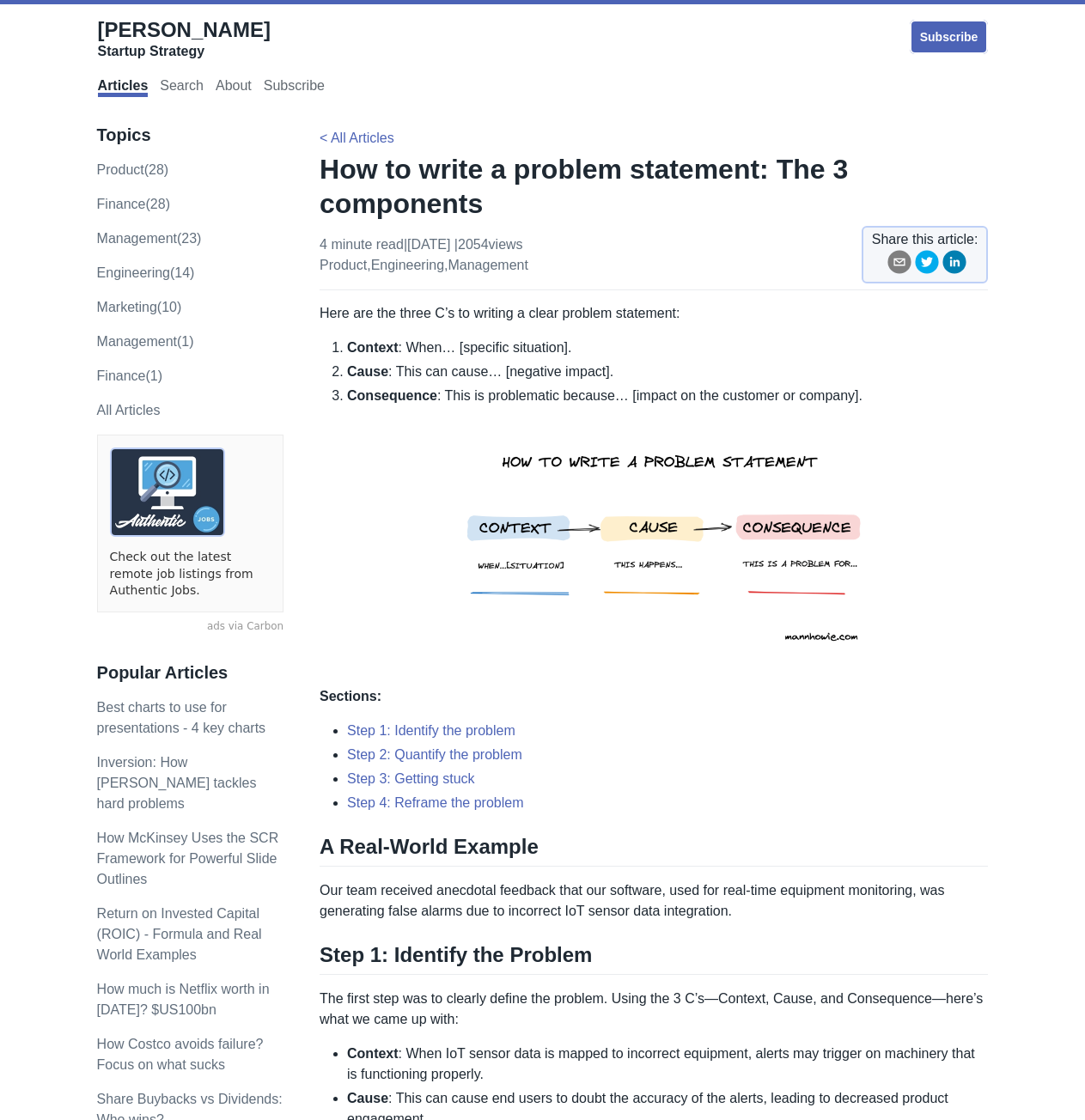
drag, startPoint x: 764, startPoint y: 639, endPoint x: 781, endPoint y: 425, distance: 214.7
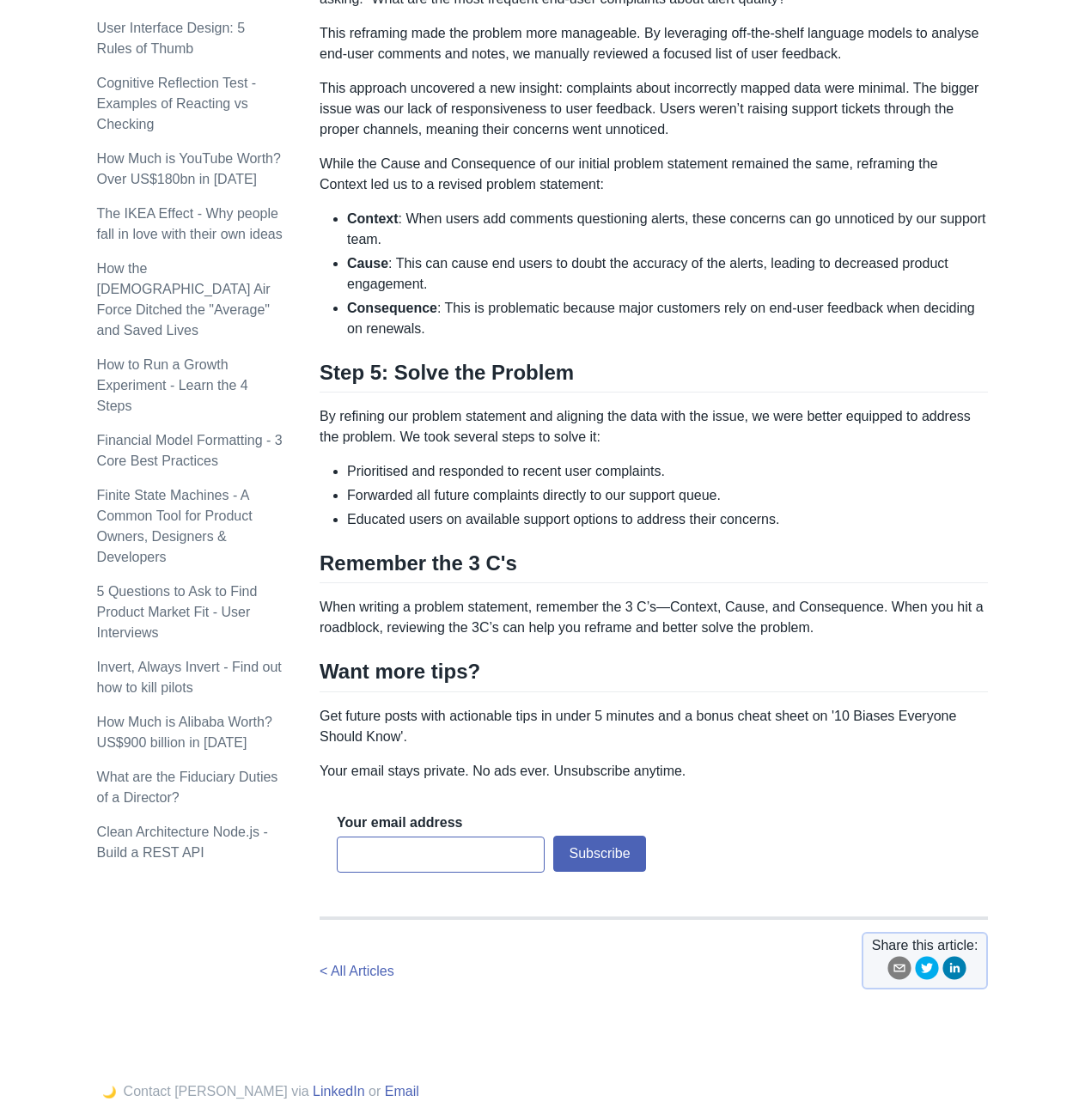
scroll to position [1720, 0]
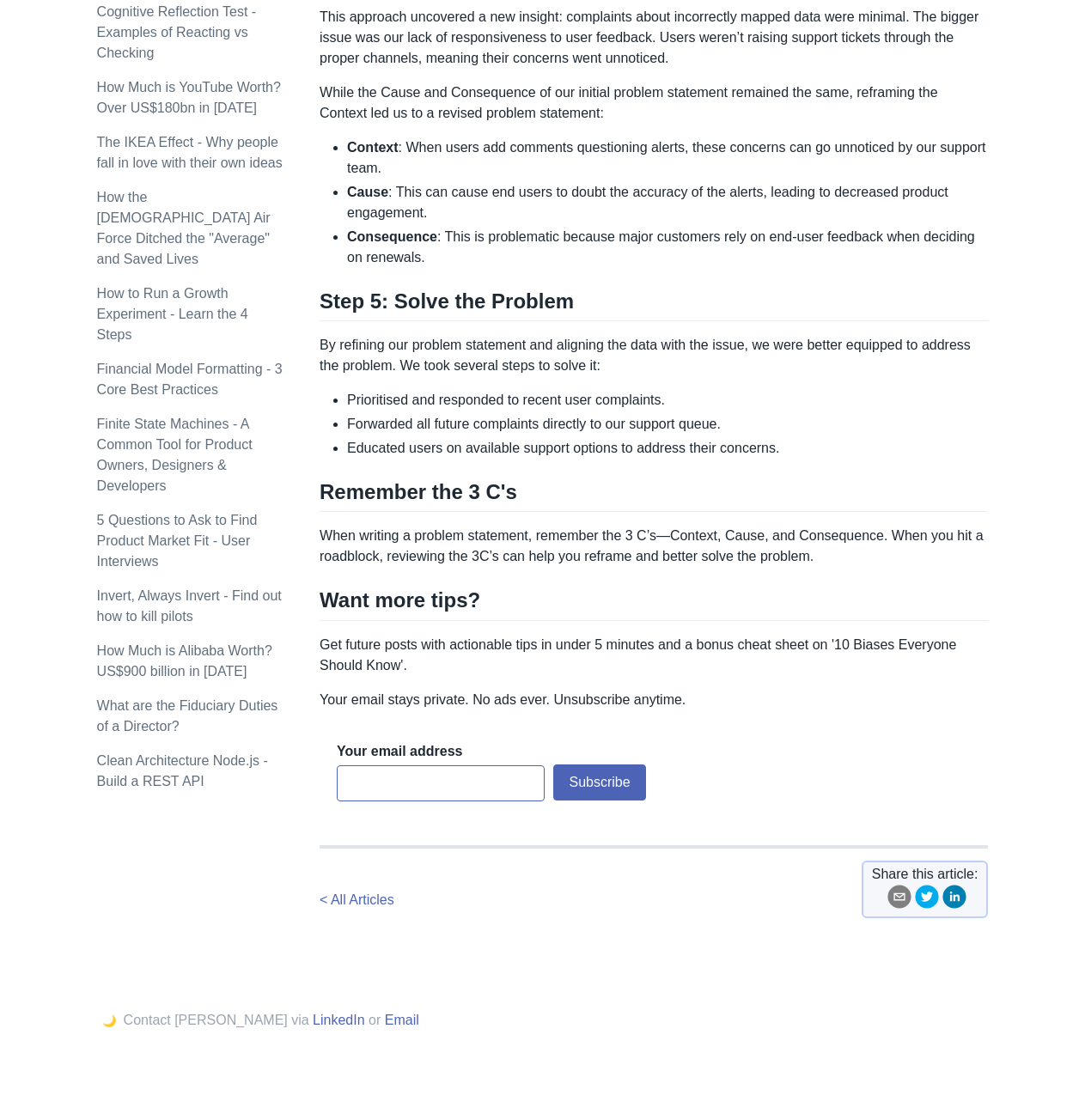
click at [187, 1021] on span "Contact [PERSON_NAME] via" at bounding box center [216, 1020] width 185 height 14
copy span "Howie"
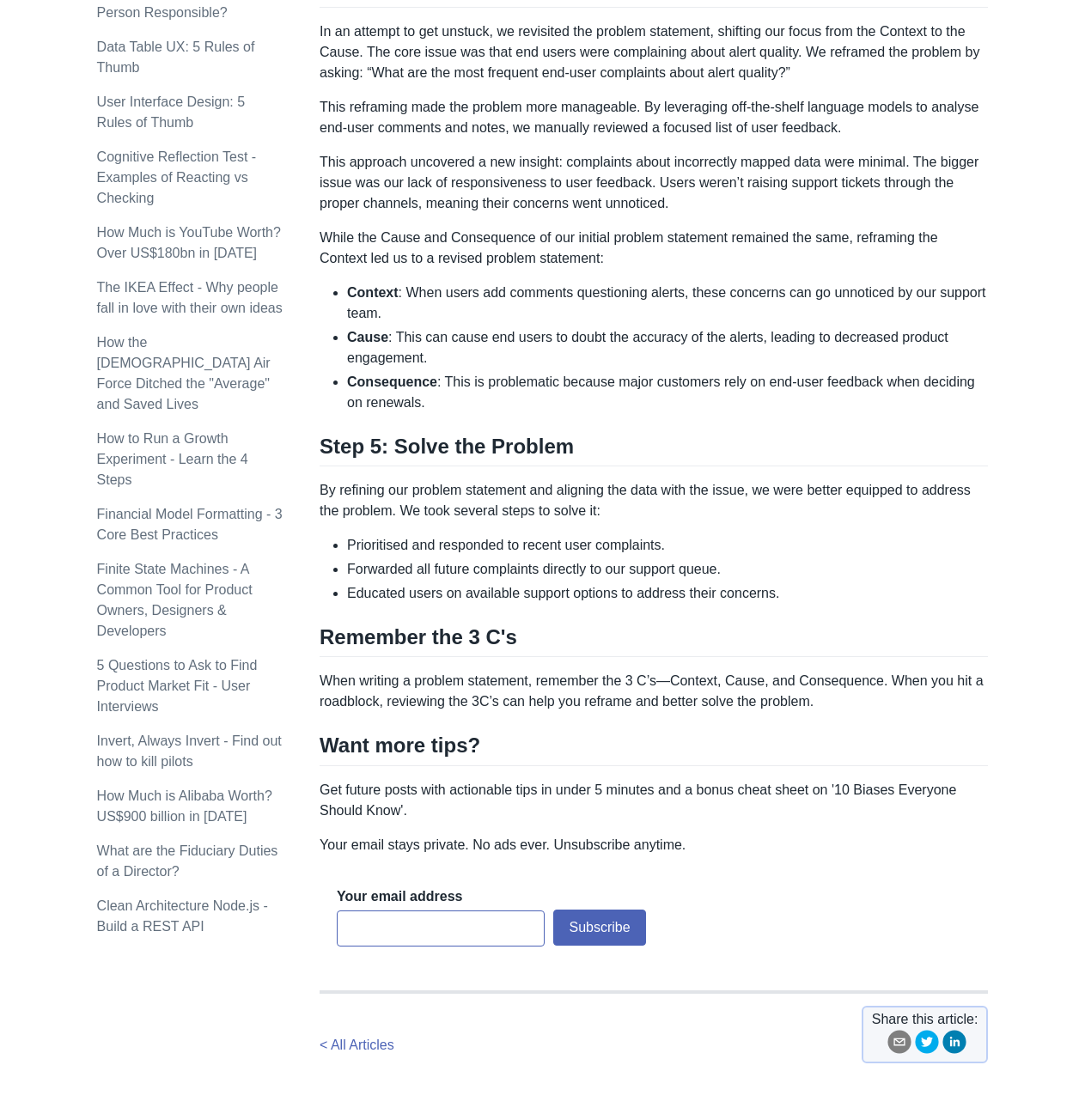
scroll to position [0, 0]
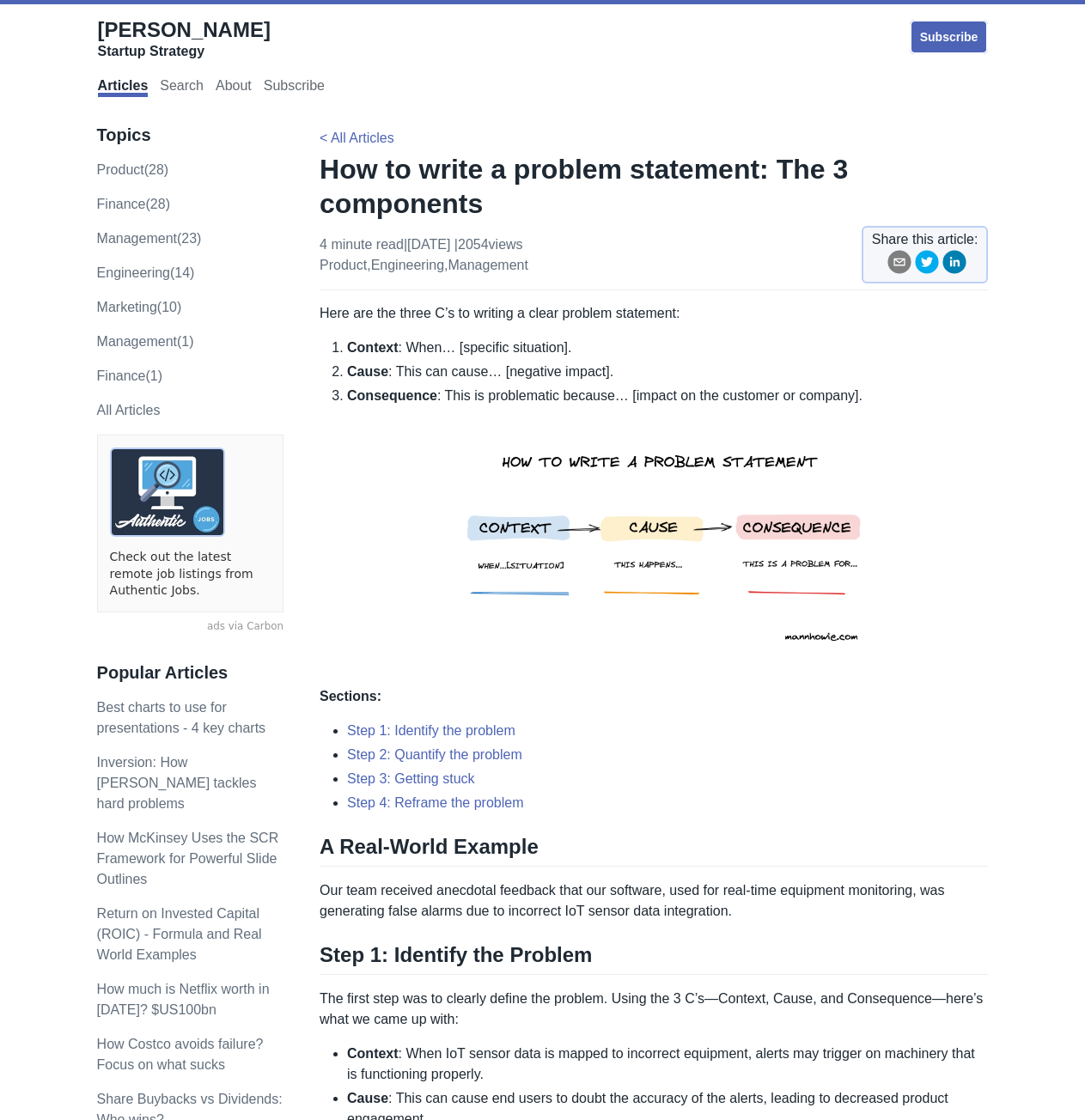
drag, startPoint x: 900, startPoint y: 315, endPoint x: 898, endPoint y: 186, distance: 129.0
drag, startPoint x: 416, startPoint y: 248, endPoint x: 491, endPoint y: 247, distance: 75.0
click at [491, 247] on p "4 minute read | [DATE] | 2054 views product , engineering , management" at bounding box center [424, 256] width 209 height 42
copy p "[DATE]"
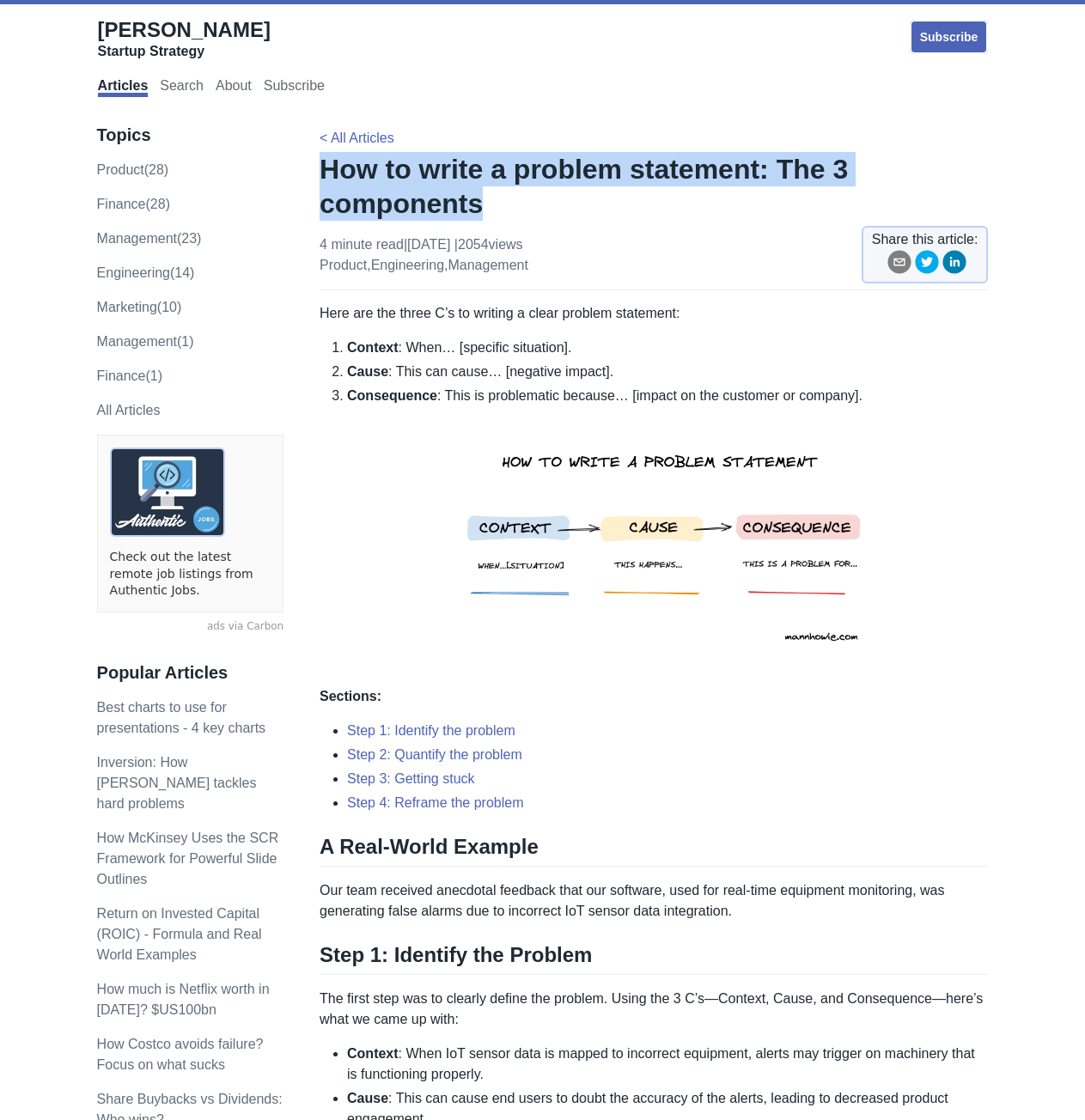
drag, startPoint x: 324, startPoint y: 166, endPoint x: 519, endPoint y: 212, distance: 200.4
click at [519, 212] on h1 "How to write a problem statement: The 3 components" at bounding box center [654, 186] width 669 height 69
copy h1 "How to write a problem statement: The 3 components"
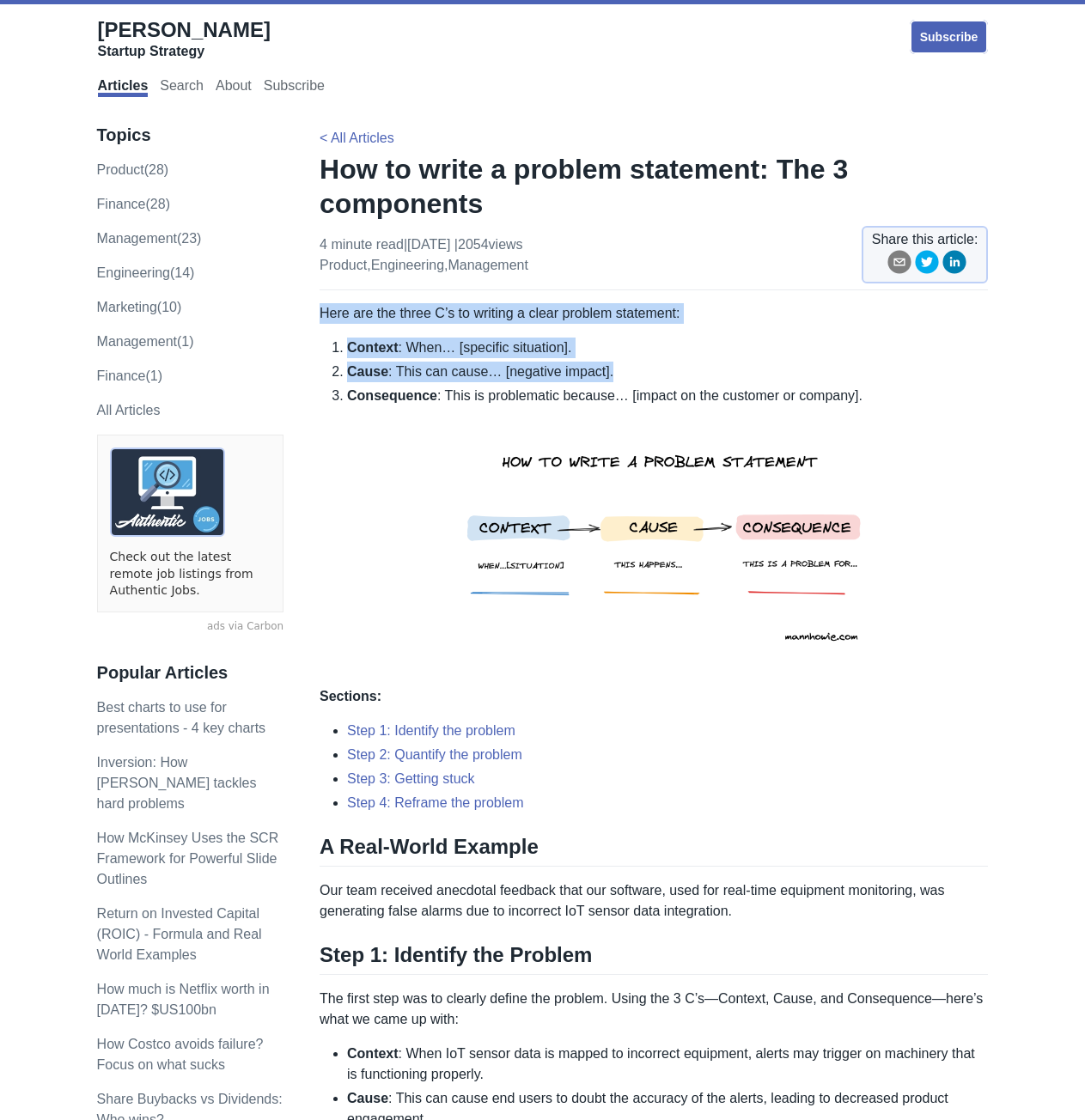
drag, startPoint x: 322, startPoint y: 317, endPoint x: 886, endPoint y: 401, distance: 570.2
click at [887, 402] on li "Consequence : This is problematic because… [impact on the customer or company]." at bounding box center [668, 529] width 641 height 287
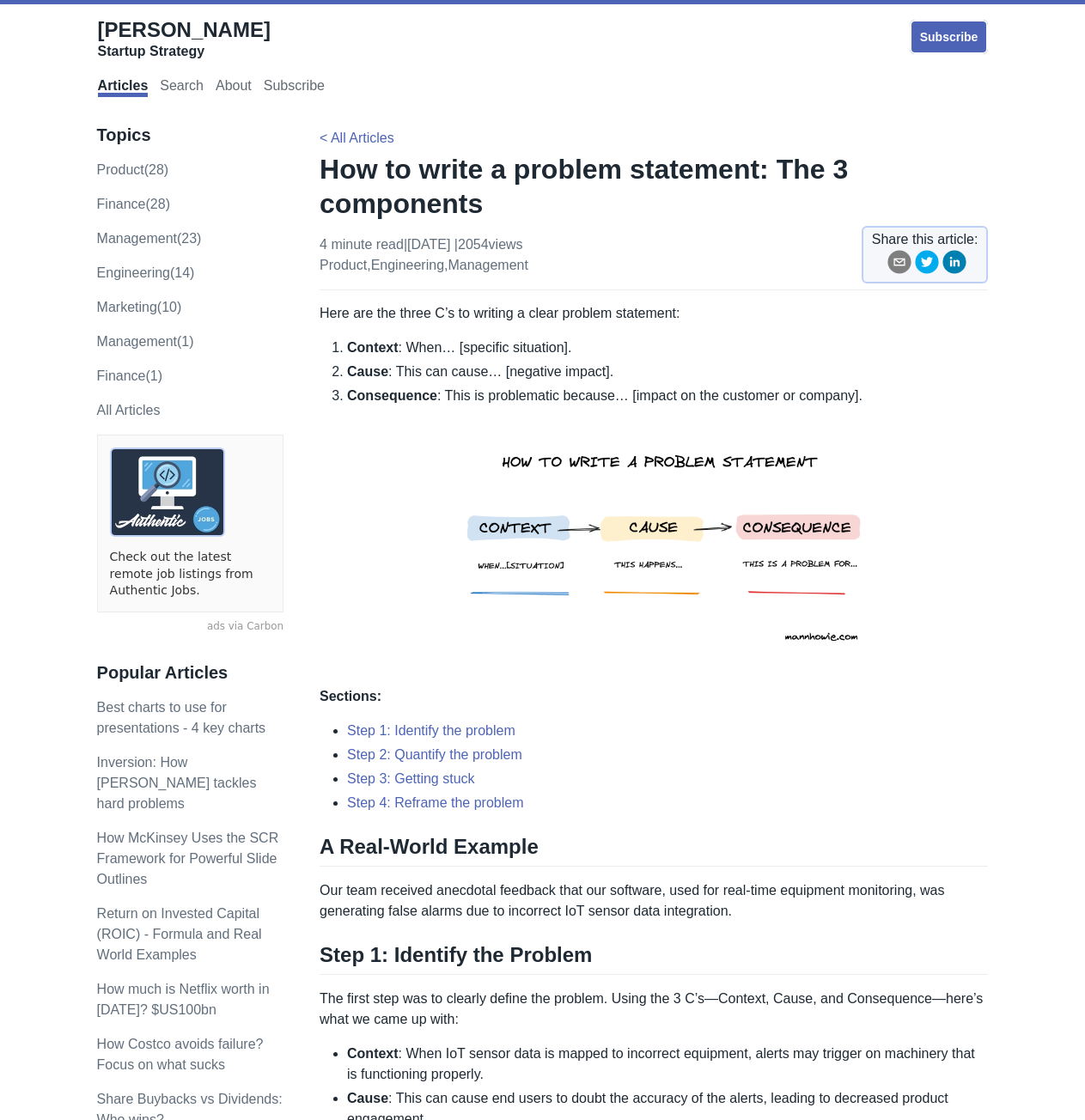
click at [379, 492] on li "Consequence : This is problematic because… [impact on the customer or company]." at bounding box center [668, 529] width 641 height 287
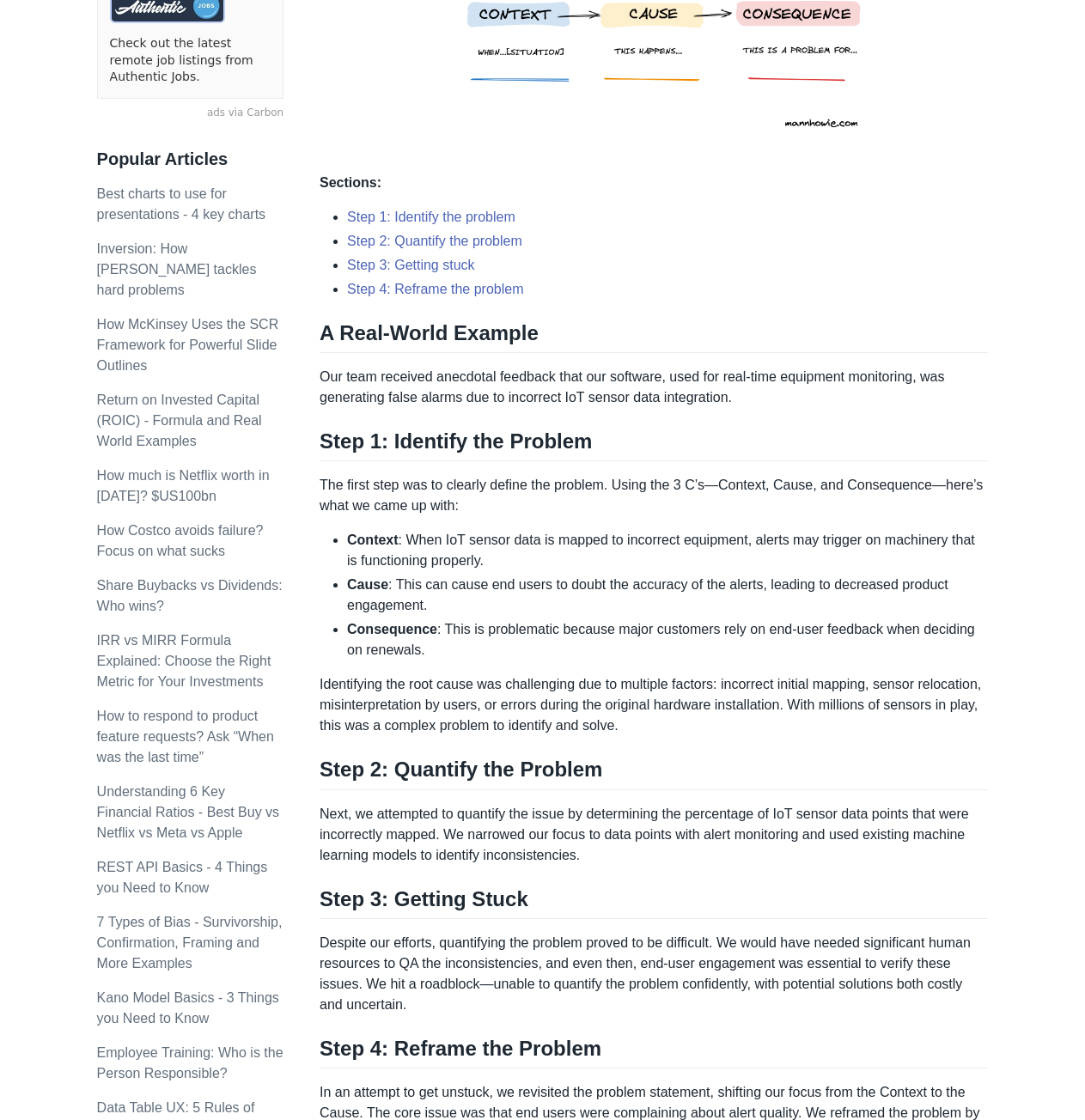
scroll to position [602, 0]
